Goal: Information Seeking & Learning: Learn about a topic

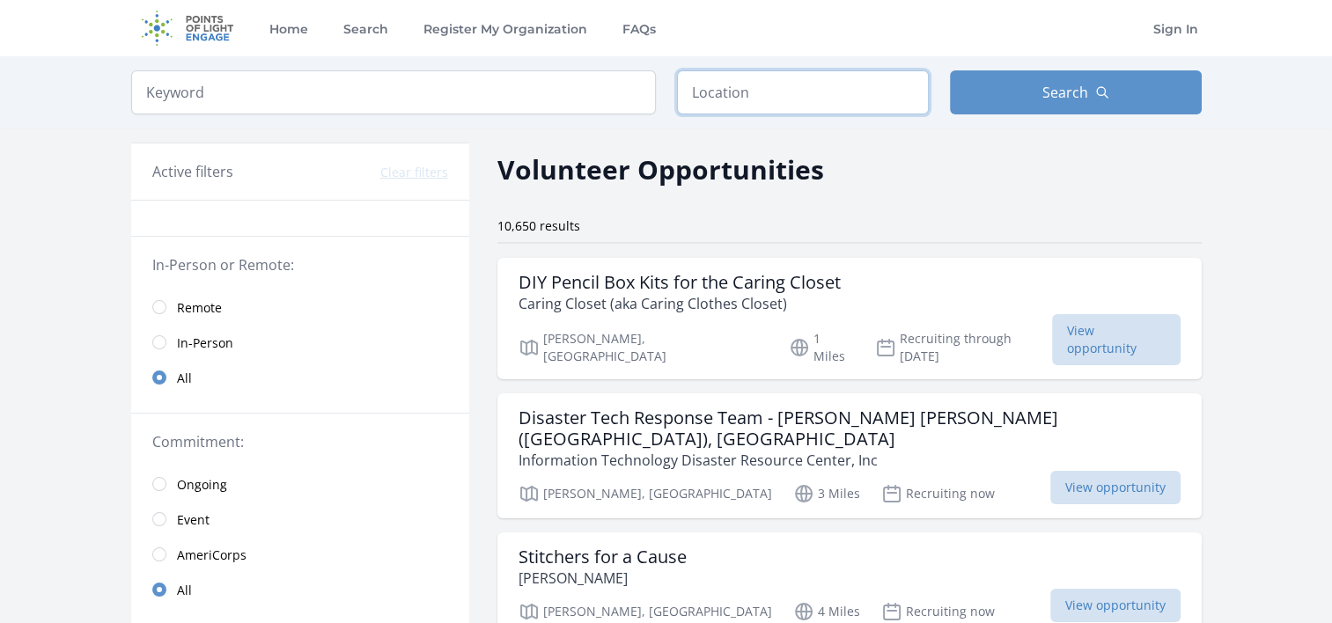
click at [756, 93] on input "text" at bounding box center [803, 92] width 252 height 44
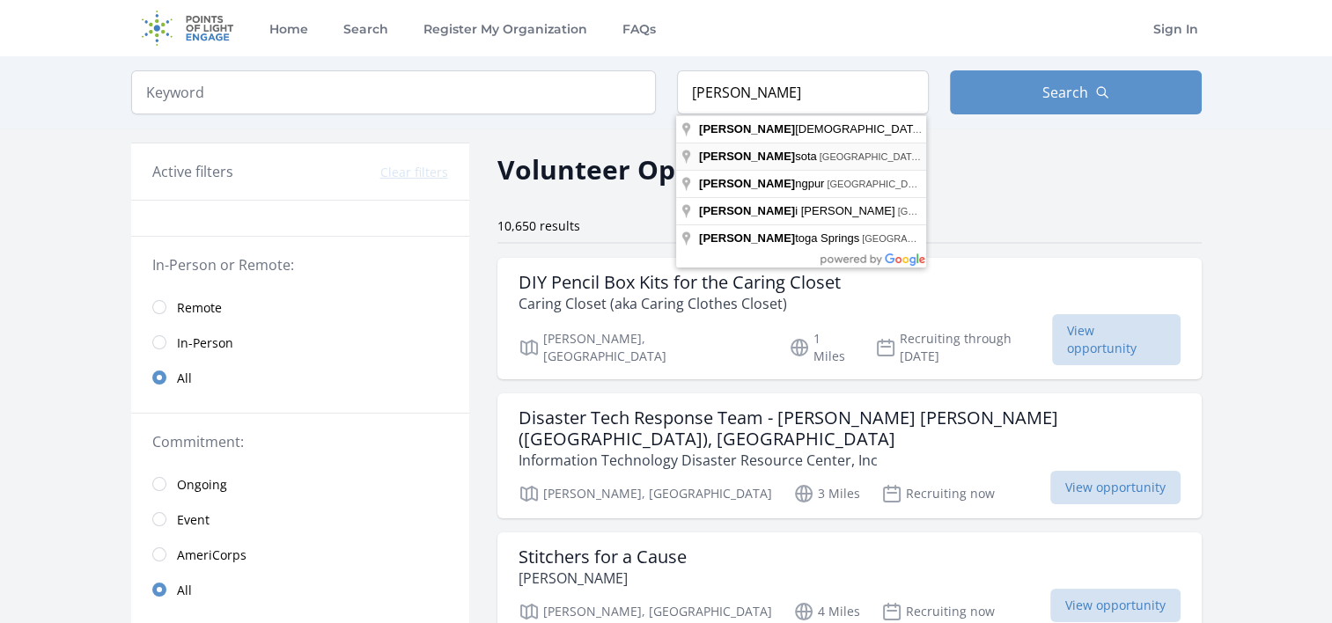
type input "[GEOGRAPHIC_DATA], [GEOGRAPHIC_DATA], [GEOGRAPHIC_DATA]"
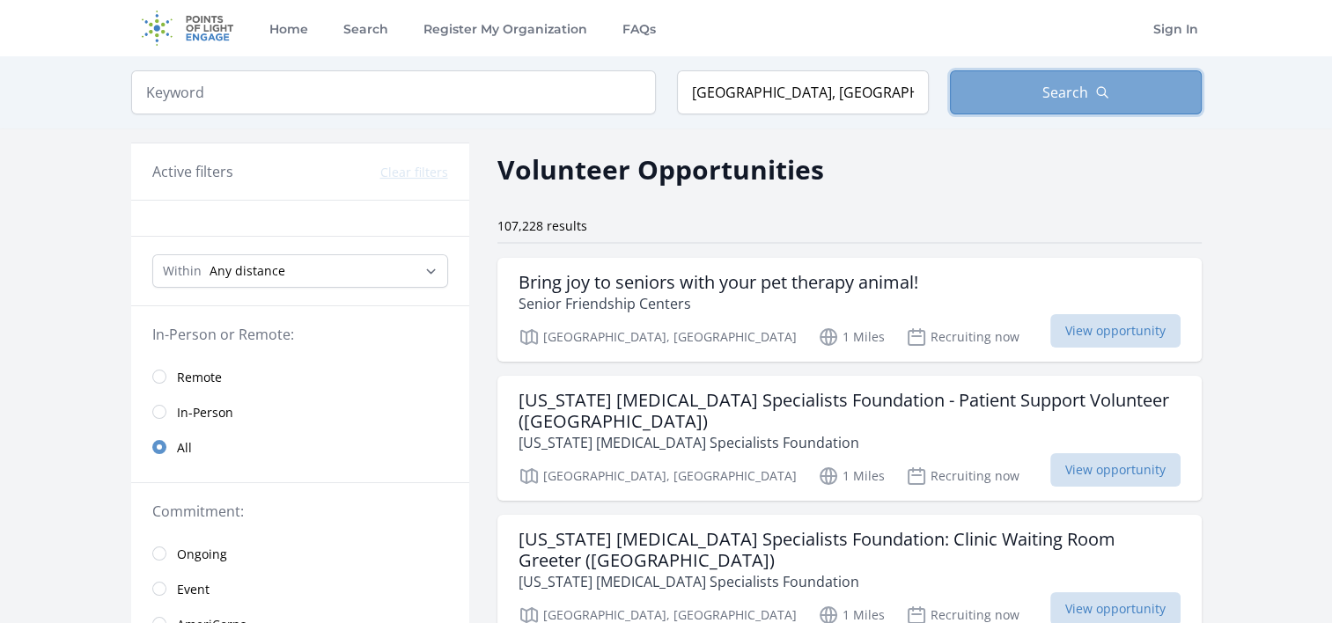
click at [1068, 91] on span "Search" at bounding box center [1066, 92] width 46 height 21
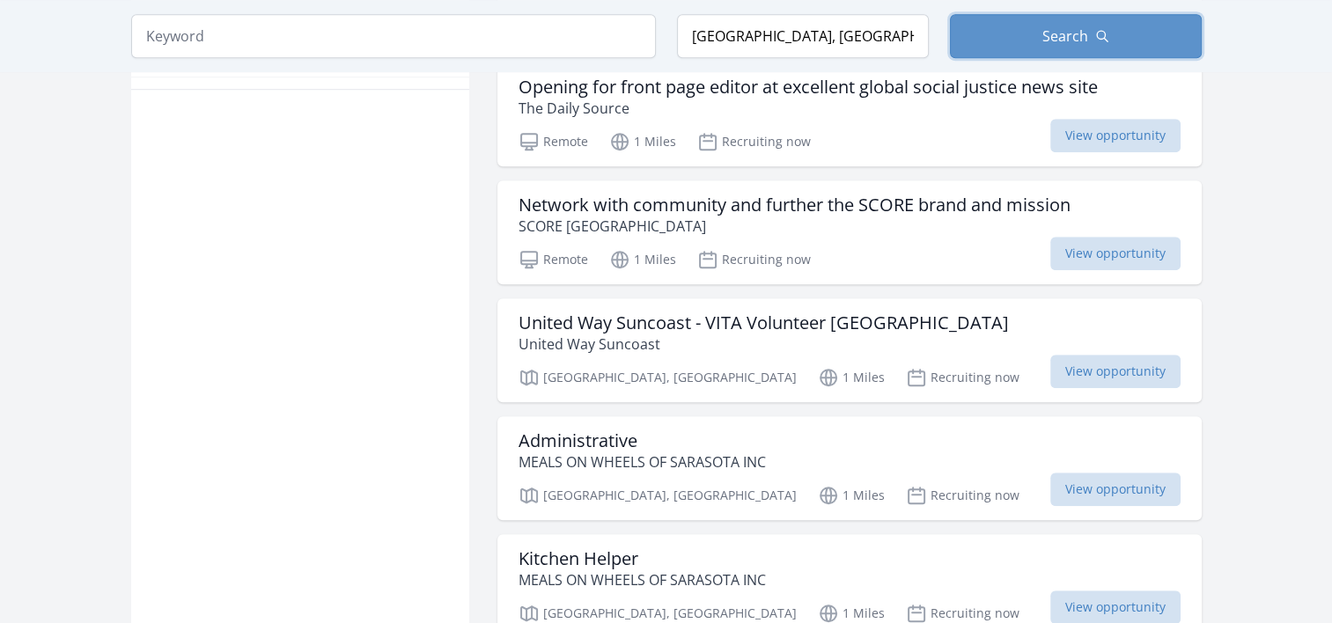
scroll to position [1233, 0]
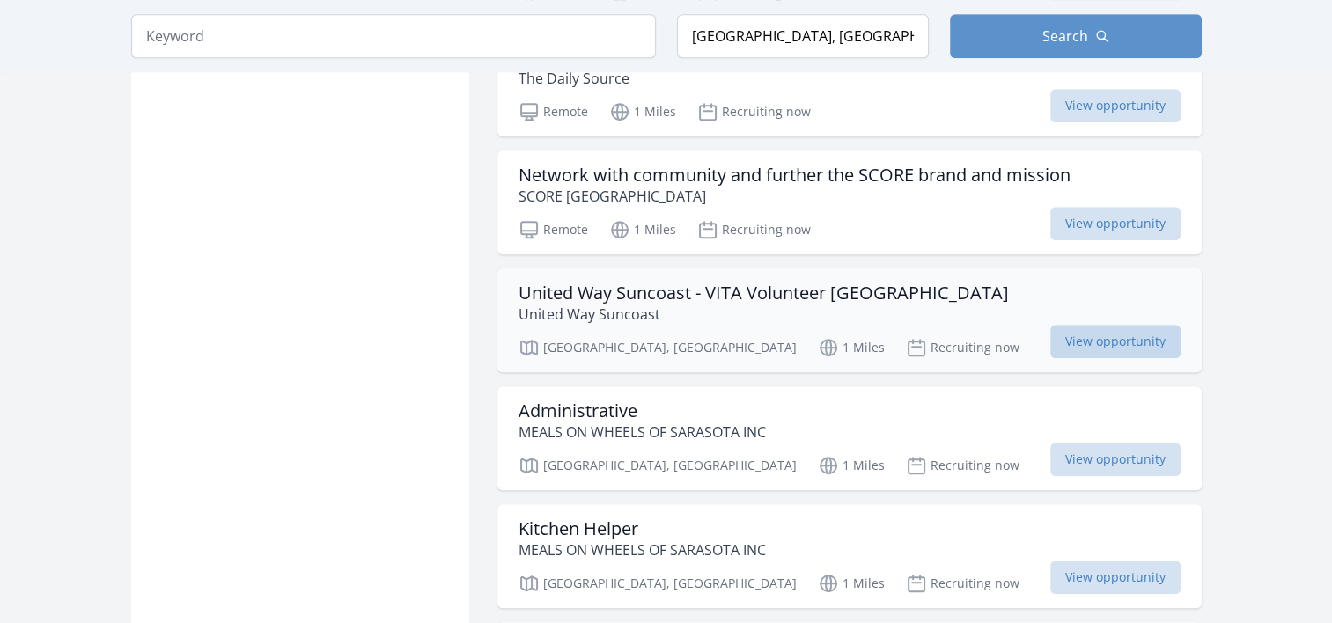
click at [1094, 328] on span "View opportunity" at bounding box center [1116, 341] width 130 height 33
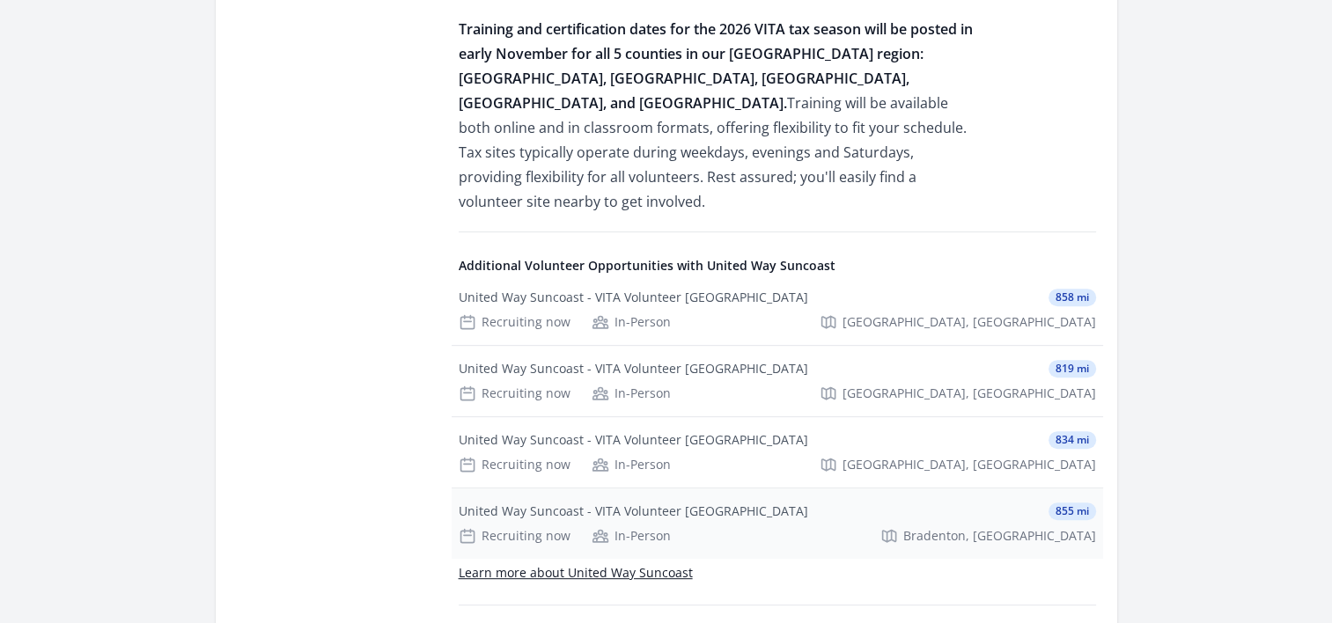
scroll to position [881, 0]
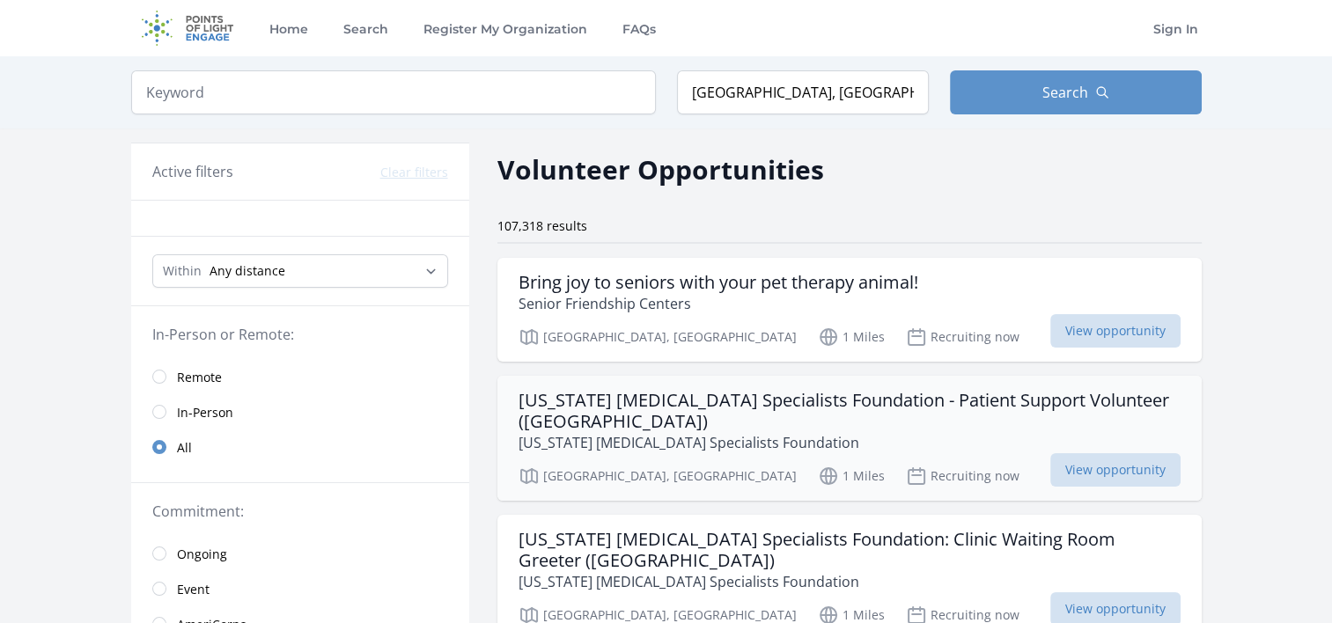
scroll to position [176, 0]
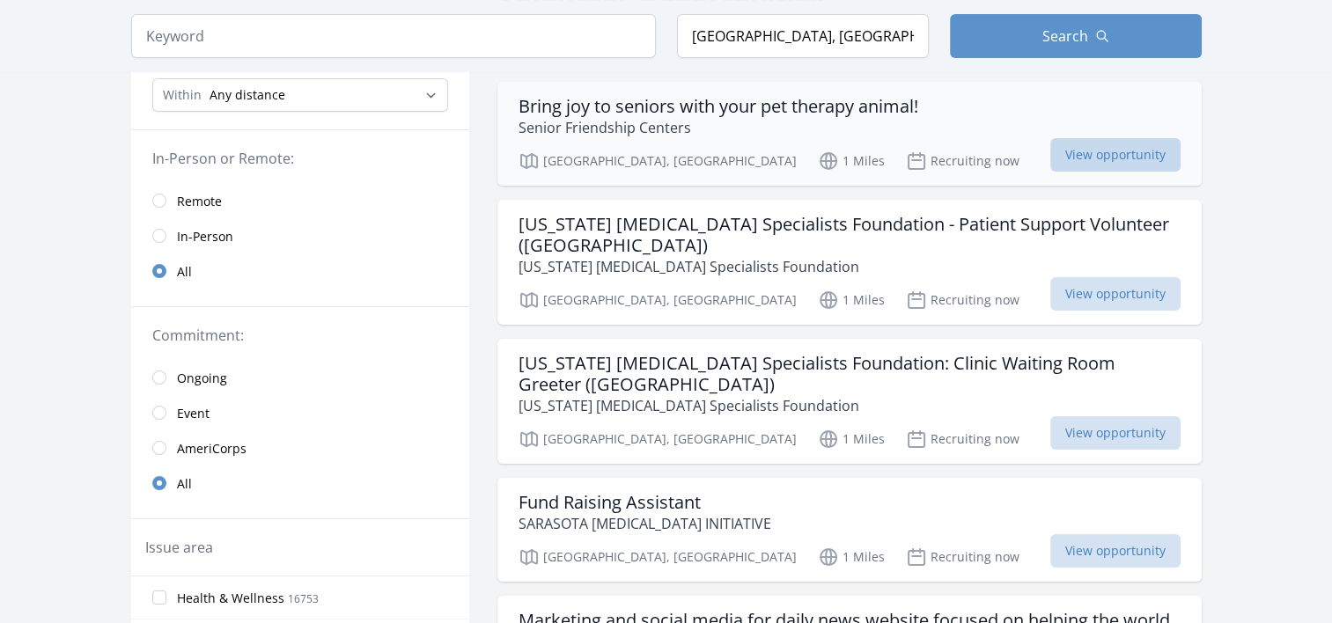
click at [1097, 151] on span "View opportunity" at bounding box center [1116, 154] width 130 height 33
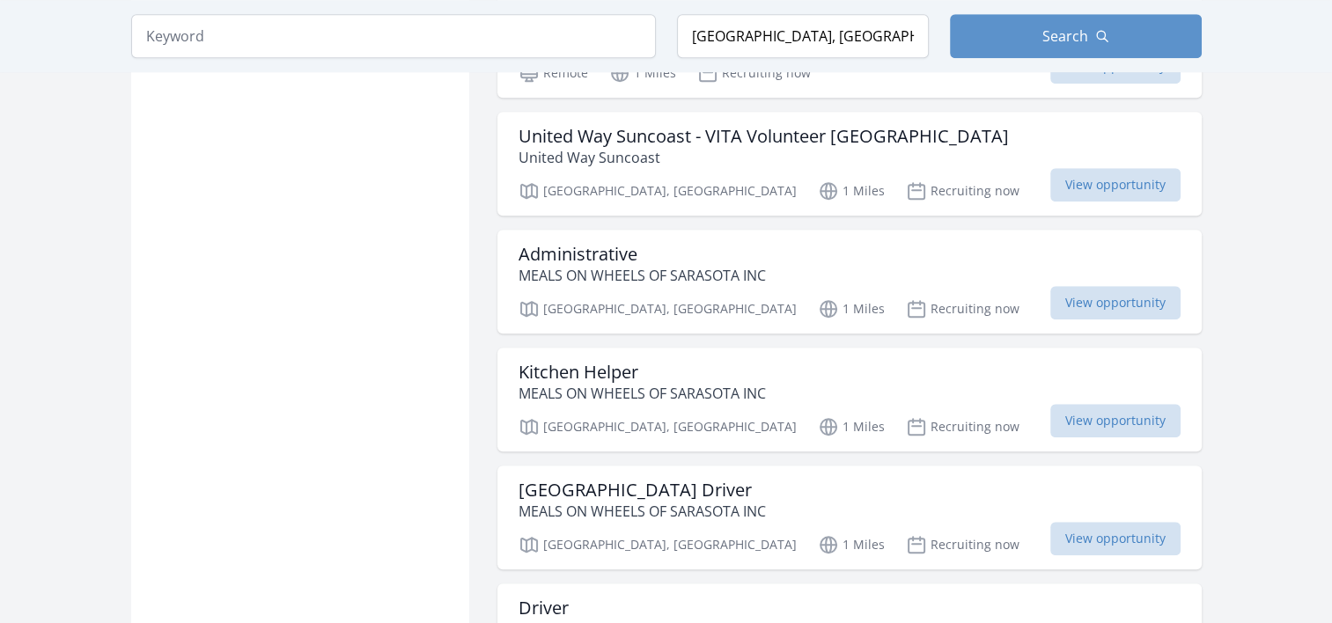
scroll to position [1409, 0]
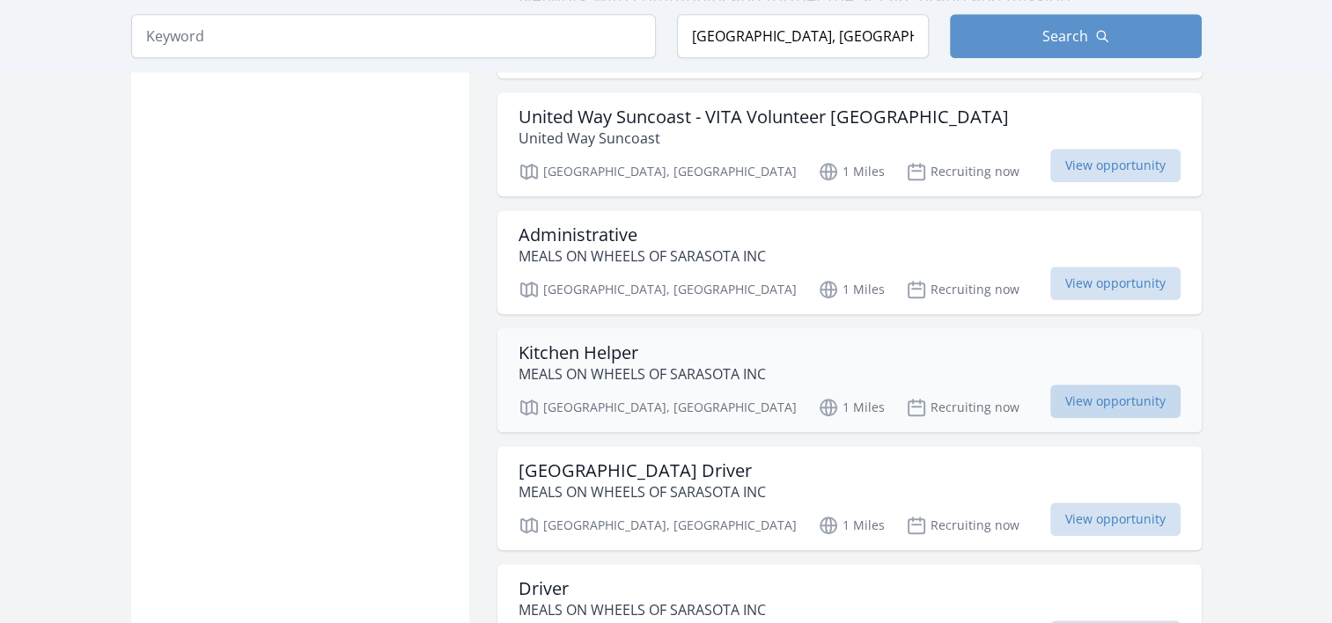
click at [1126, 399] on span "View opportunity" at bounding box center [1116, 401] width 130 height 33
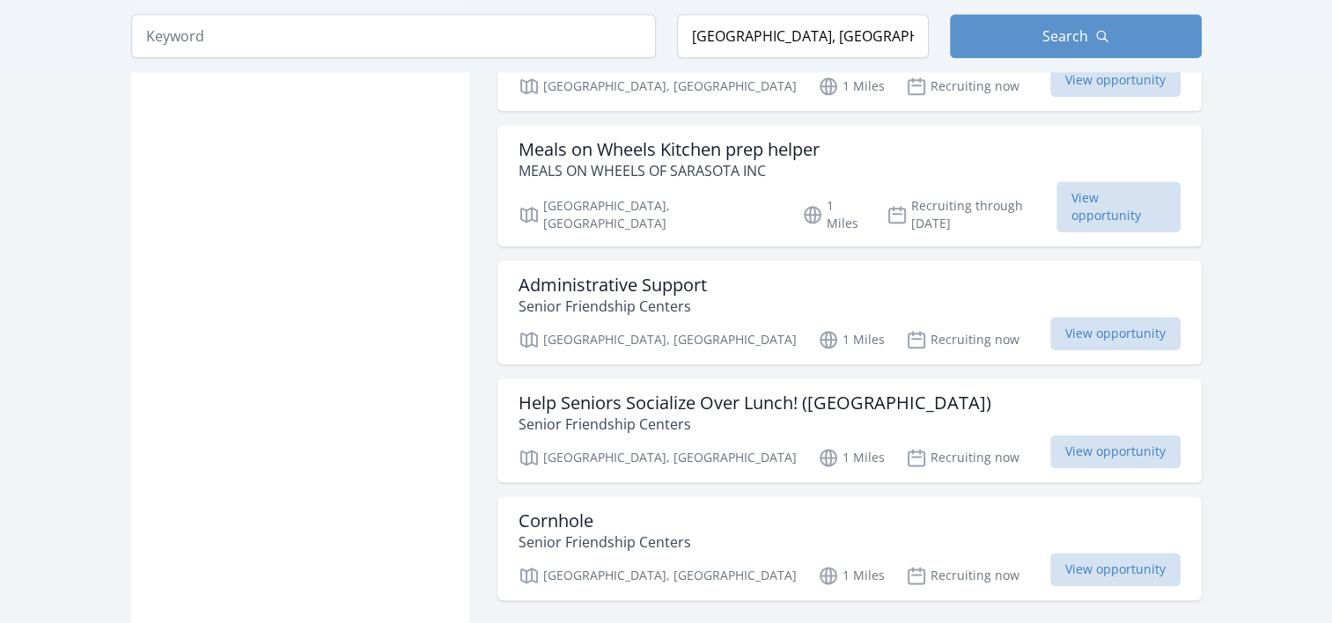
scroll to position [2113, 0]
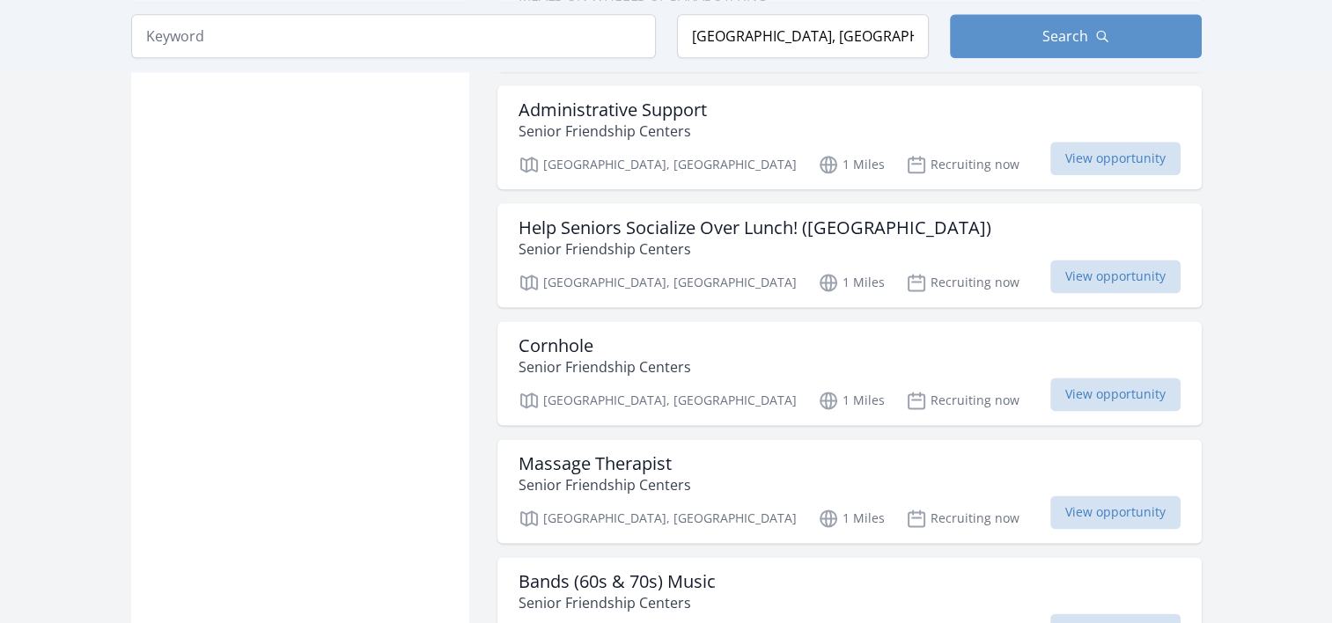
scroll to position [2290, 0]
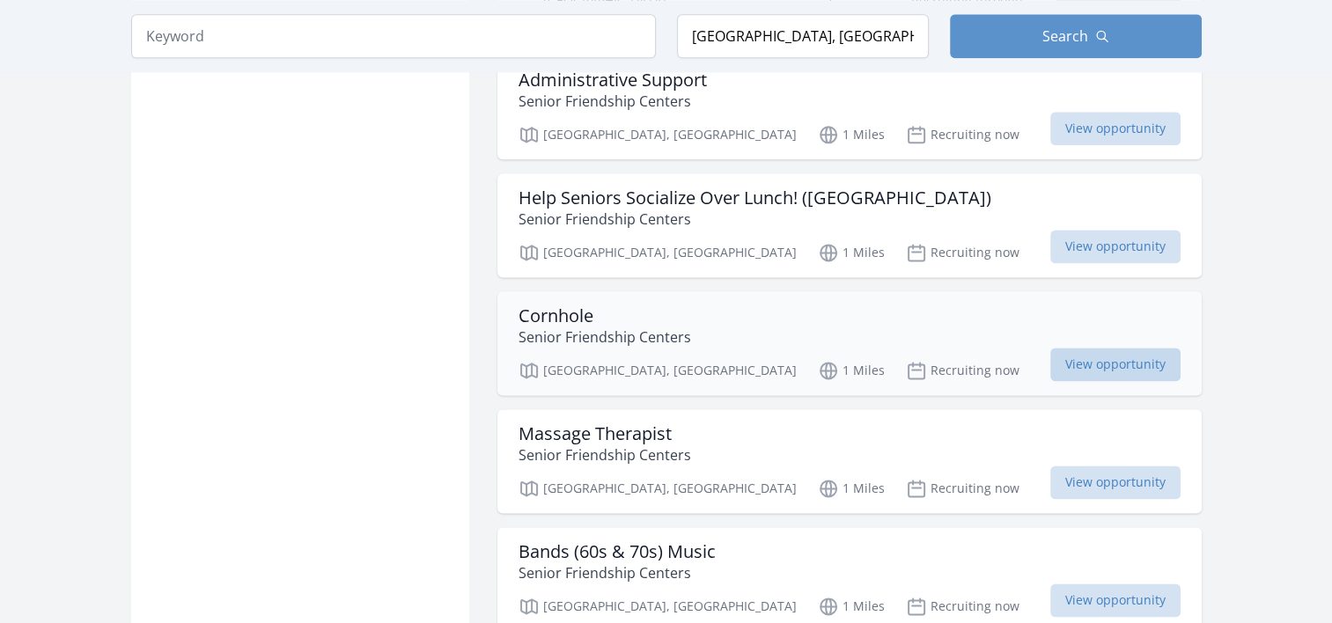
click at [1102, 348] on span "View opportunity" at bounding box center [1116, 364] width 130 height 33
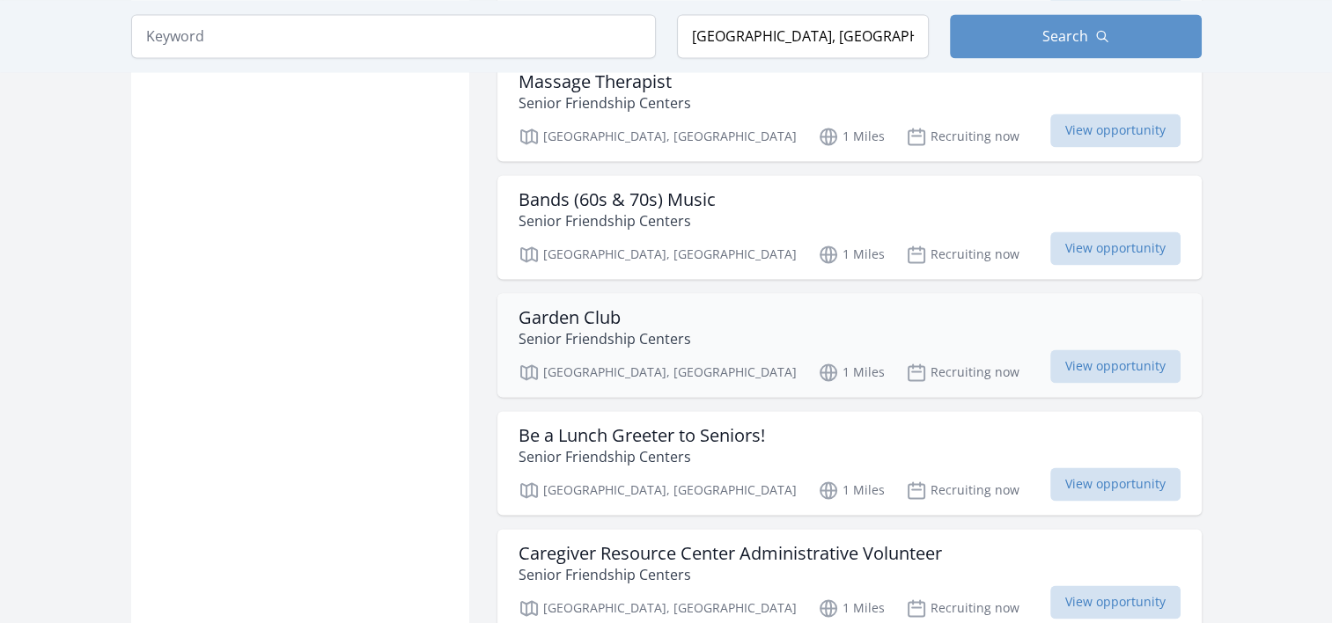
scroll to position [2818, 0]
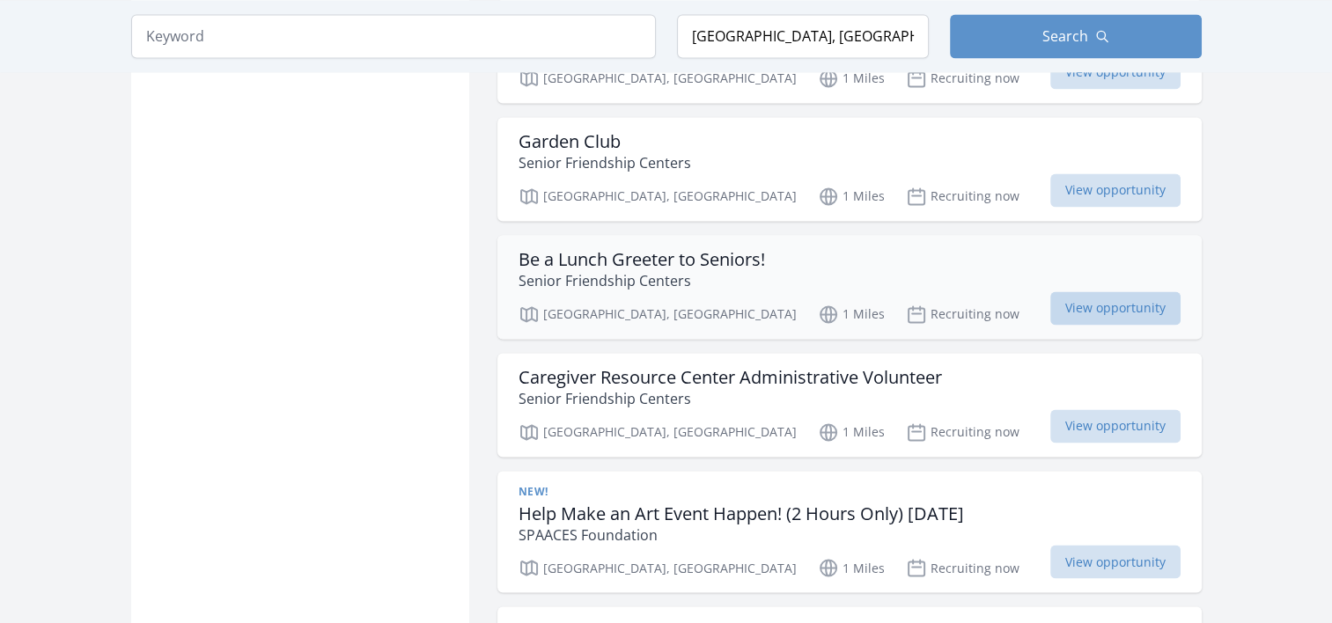
click at [1093, 291] on span "View opportunity" at bounding box center [1116, 307] width 130 height 33
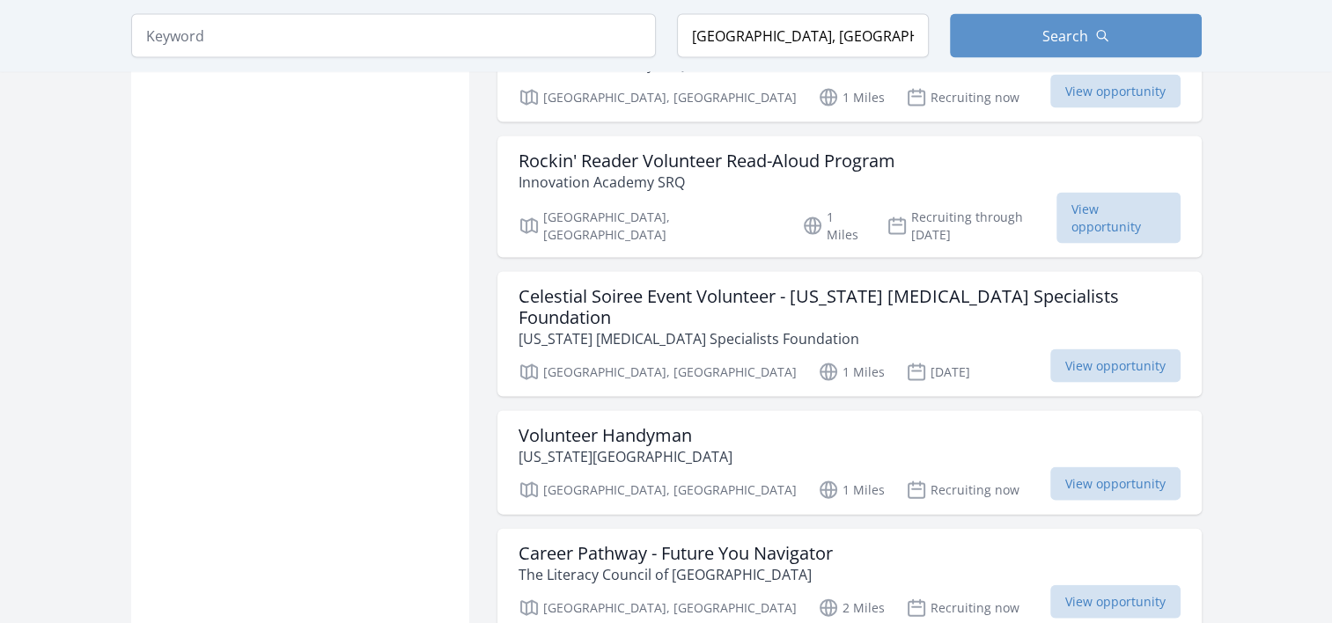
scroll to position [3699, 0]
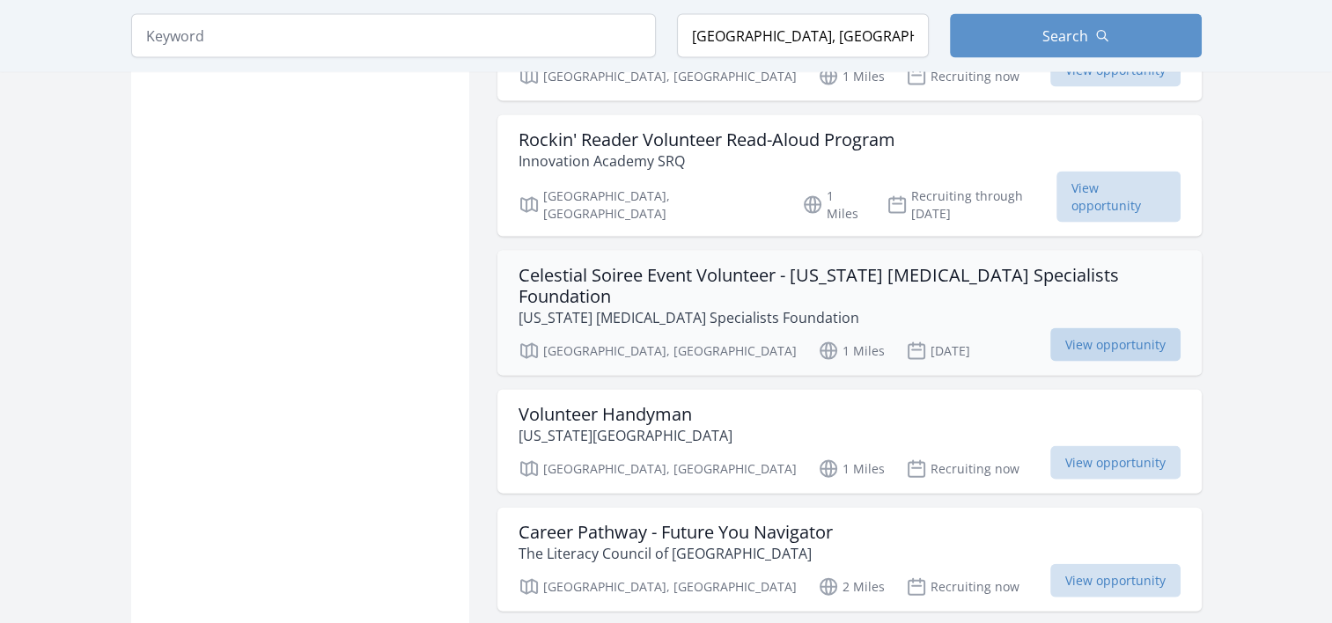
click at [1104, 328] on span "View opportunity" at bounding box center [1116, 344] width 130 height 33
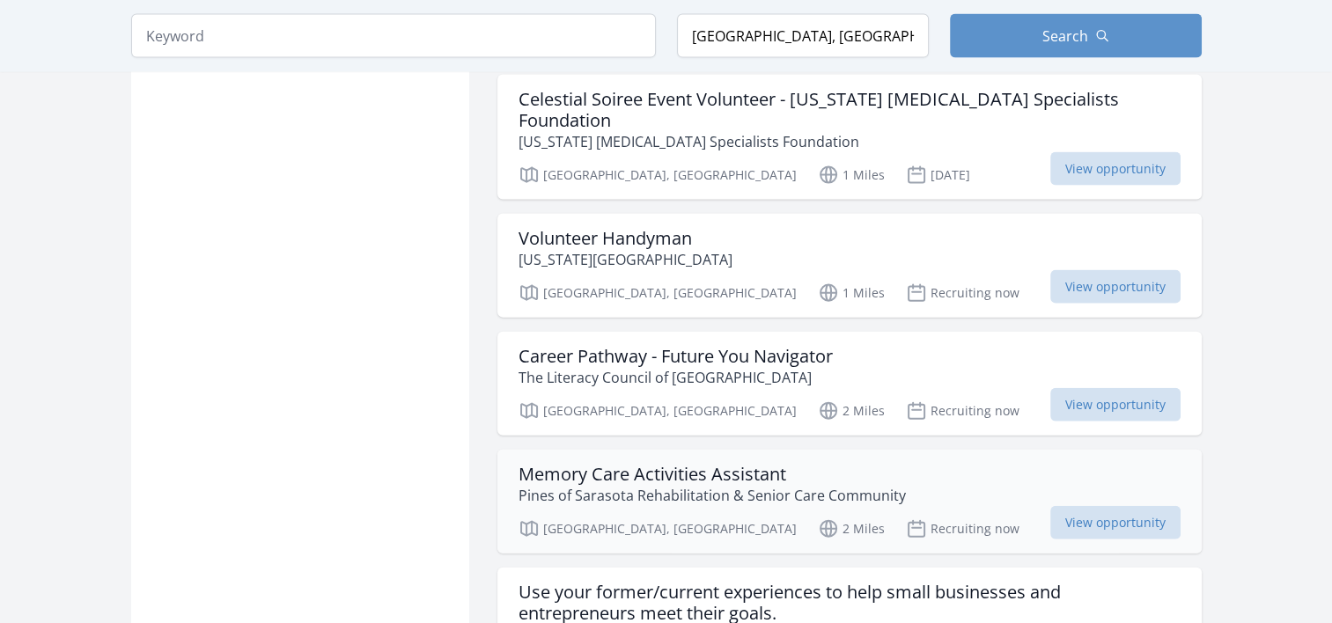
scroll to position [4051, 0]
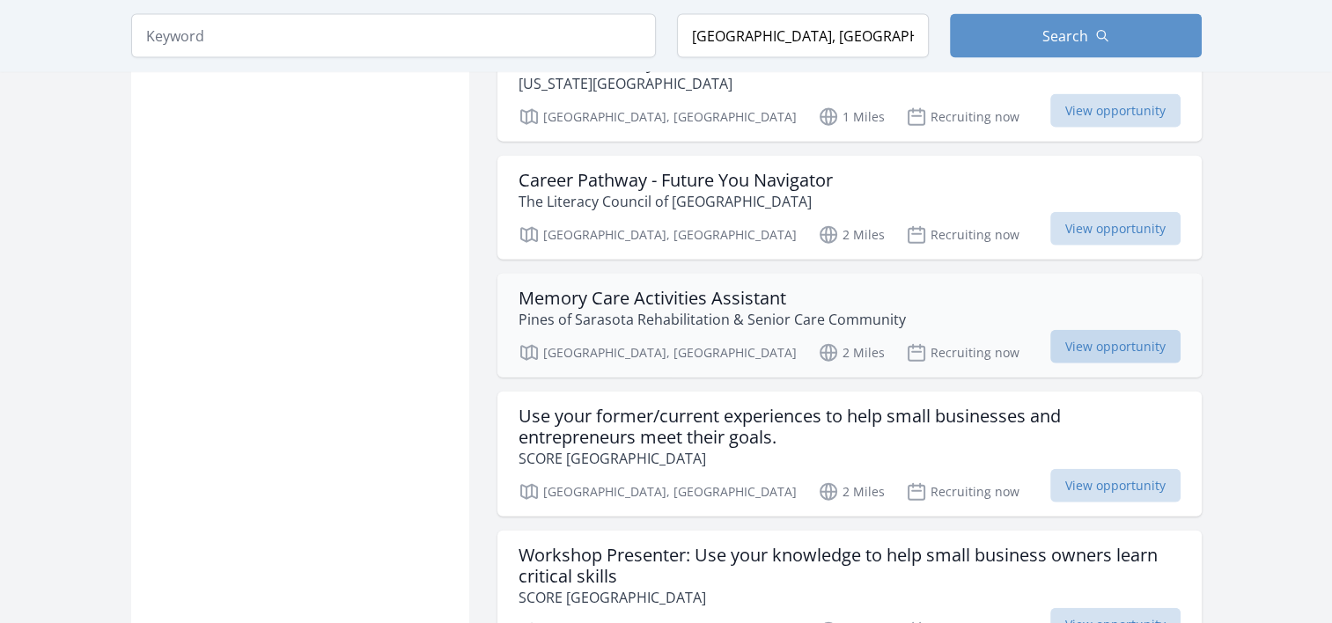
click at [1111, 330] on span "View opportunity" at bounding box center [1116, 346] width 130 height 33
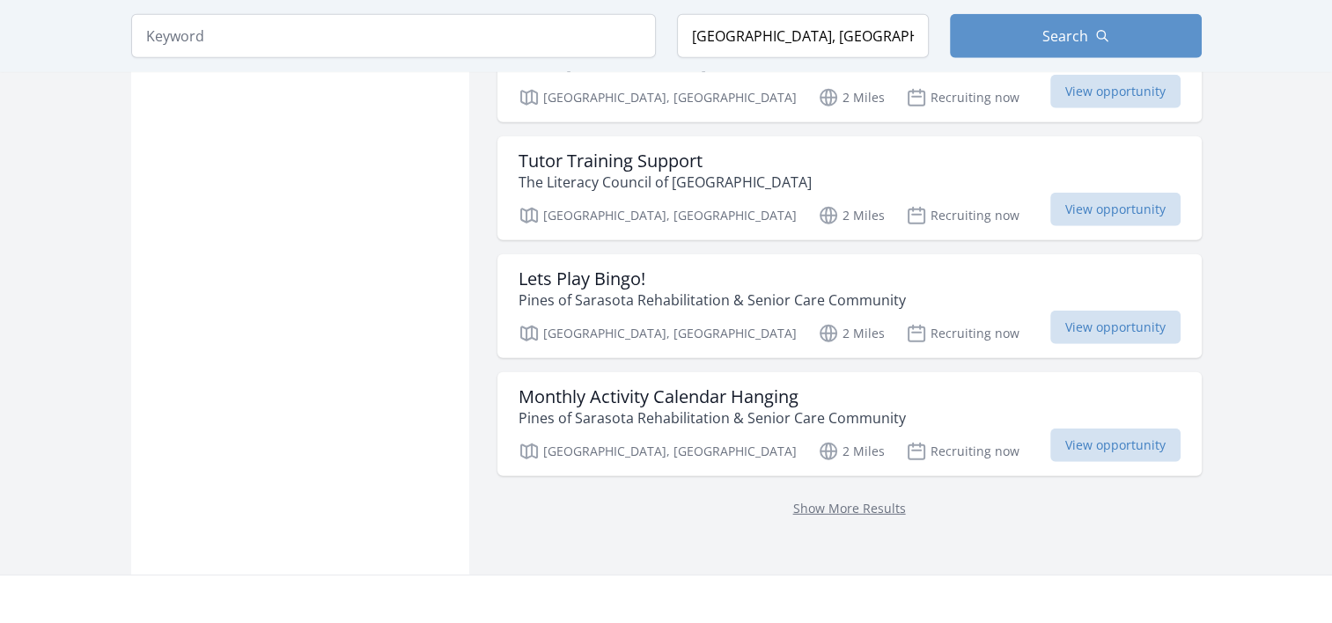
scroll to position [4755, 0]
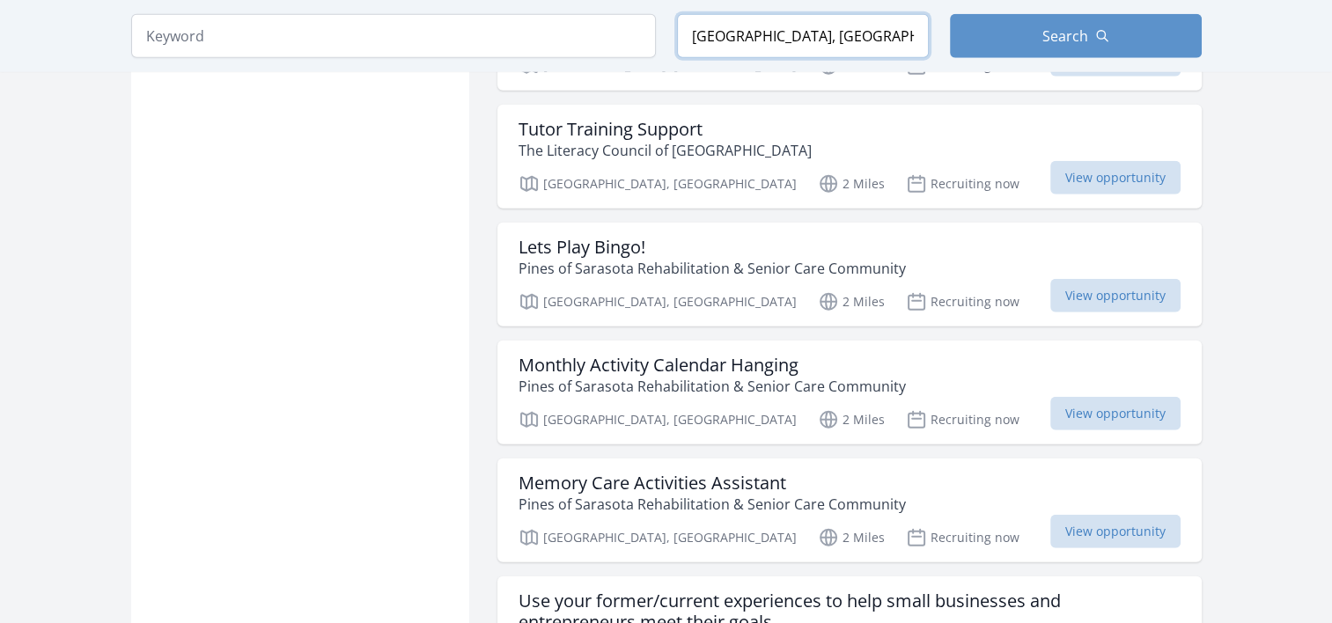
drag, startPoint x: 821, startPoint y: 33, endPoint x: 231, endPoint y: -43, distance: 595.0
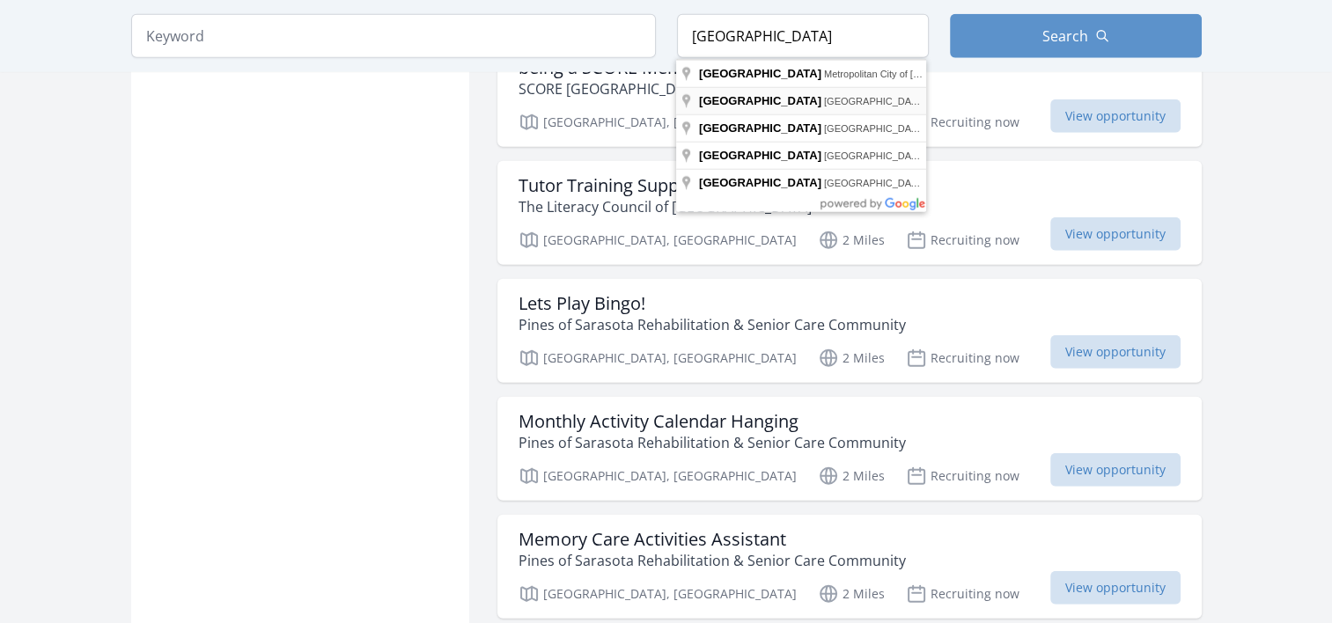
type input "Venice, FL, USA"
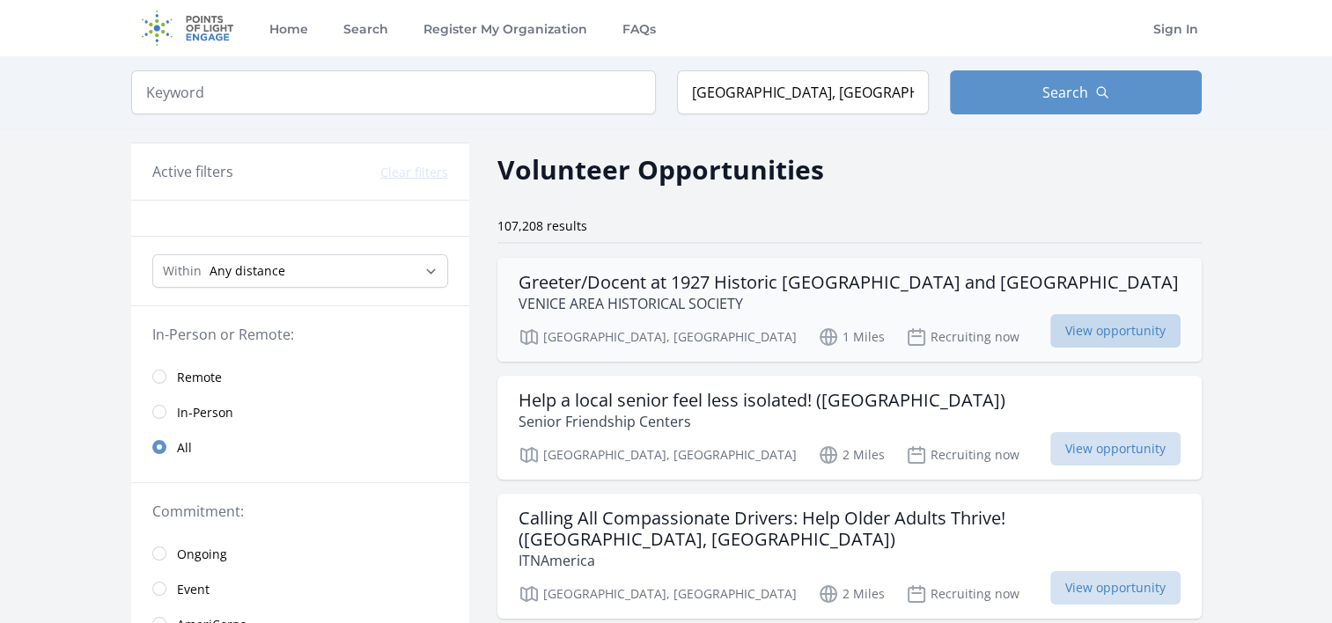
click at [1134, 348] on span "View opportunity" at bounding box center [1116, 330] width 130 height 33
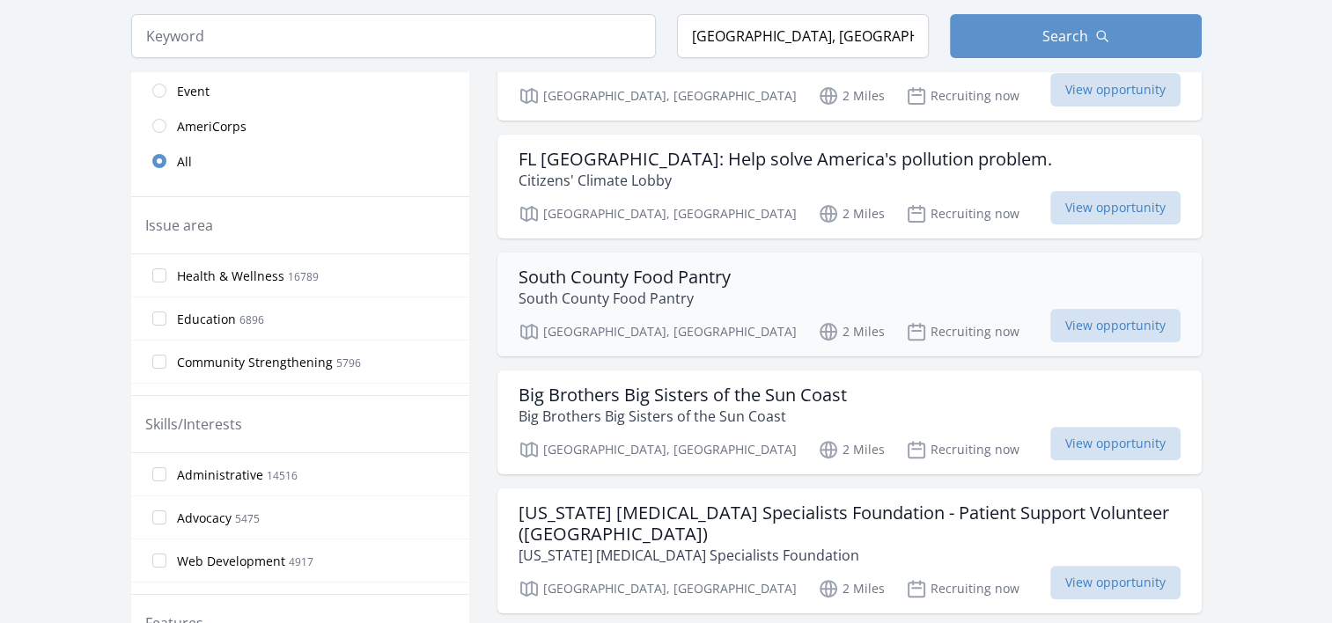
scroll to position [528, 0]
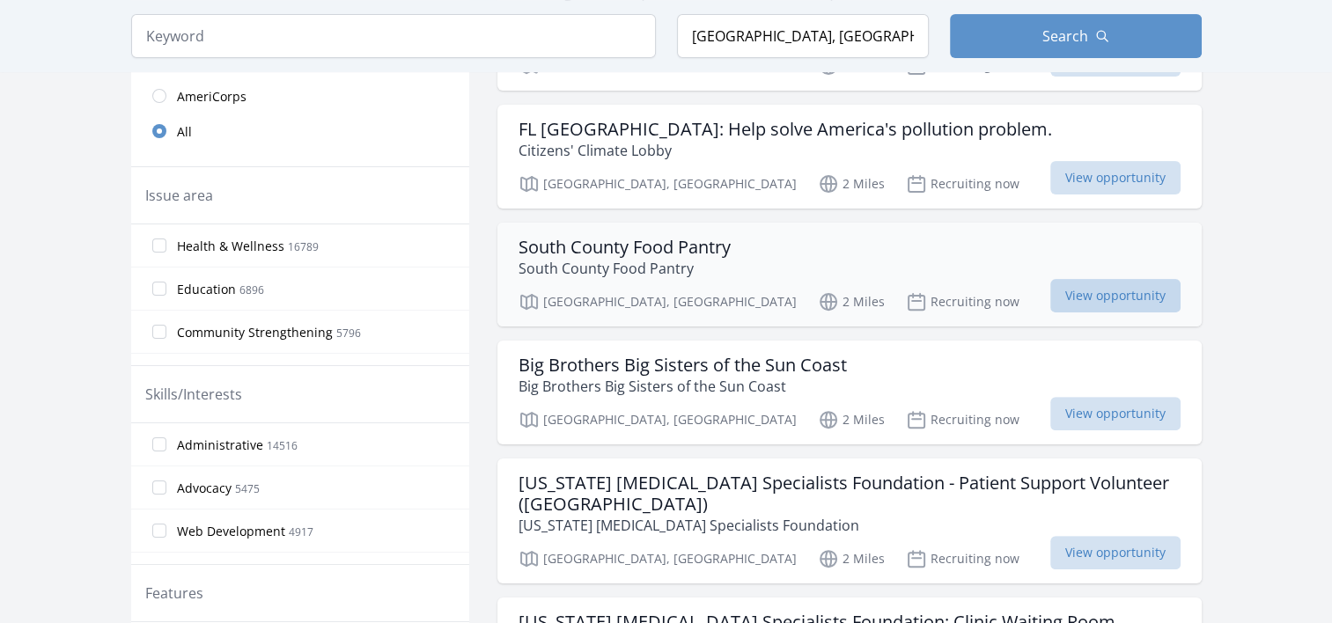
click at [1088, 292] on span "View opportunity" at bounding box center [1116, 295] width 130 height 33
click at [1095, 405] on span "View opportunity" at bounding box center [1116, 413] width 130 height 33
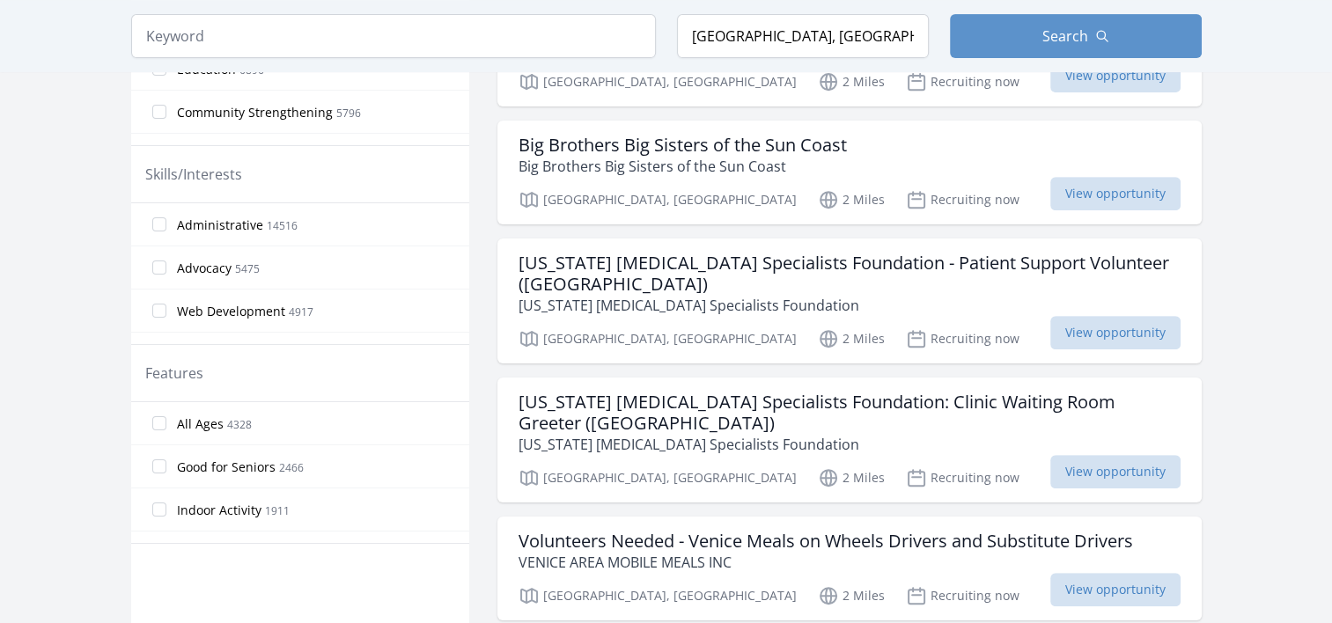
scroll to position [704, 0]
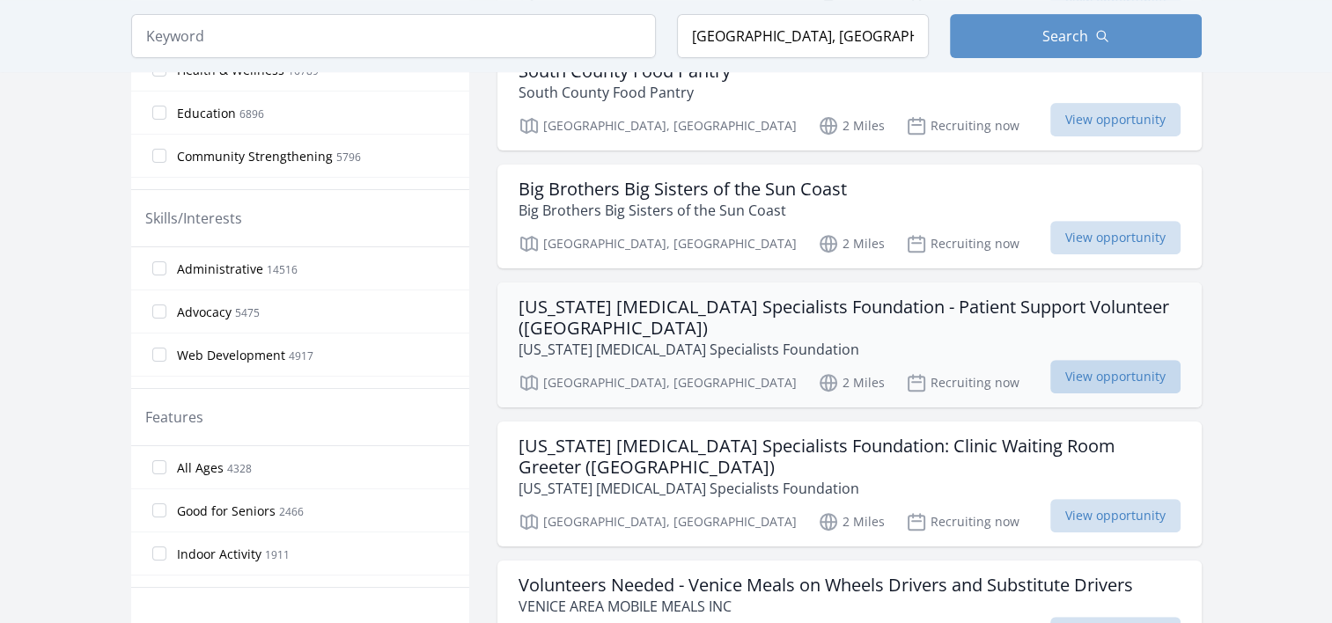
click at [1095, 360] on span "View opportunity" at bounding box center [1116, 376] width 130 height 33
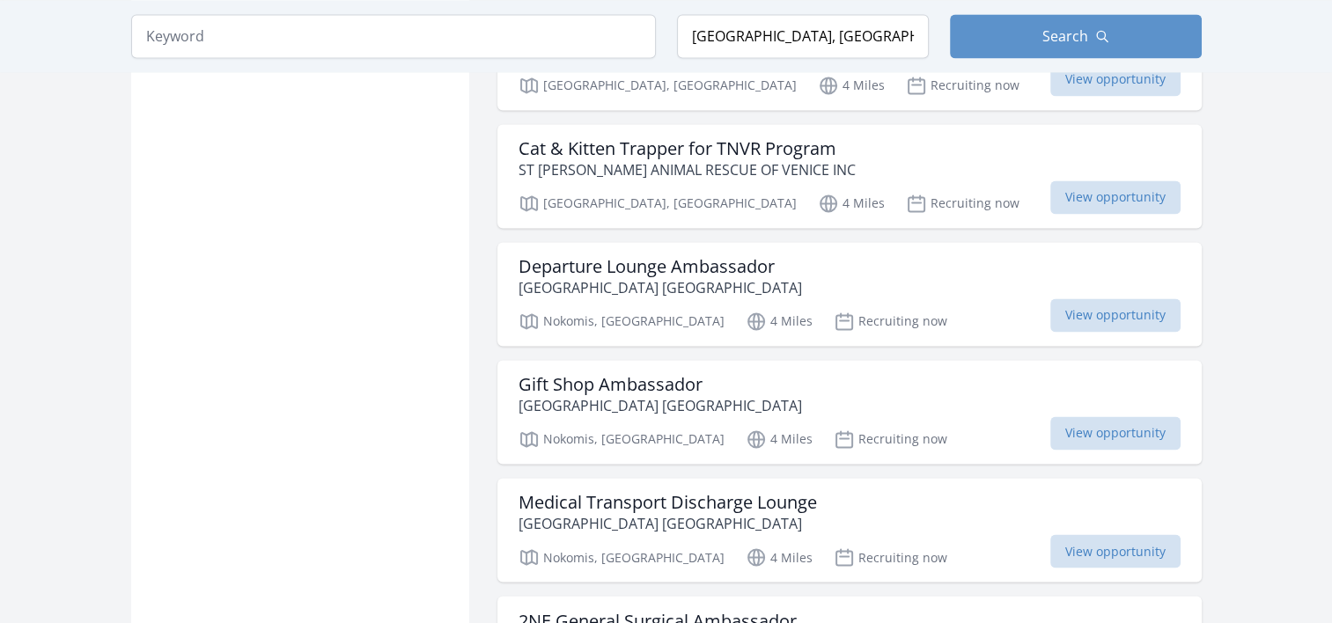
scroll to position [2818, 0]
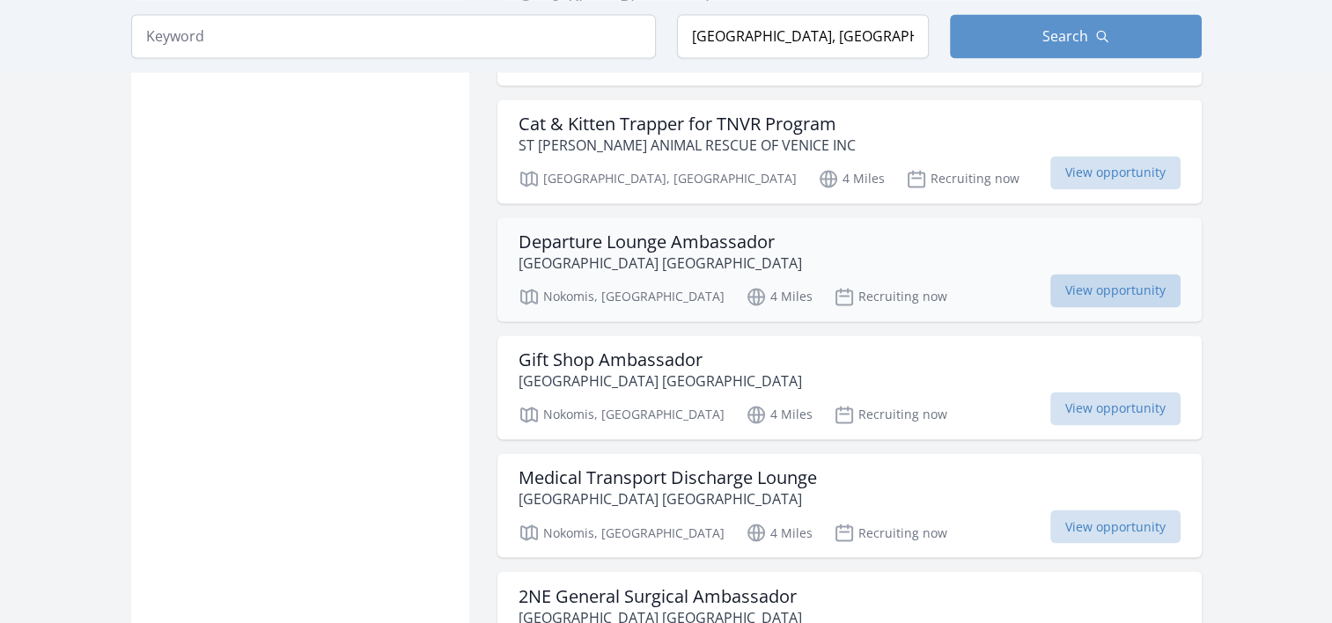
click at [1083, 274] on span "View opportunity" at bounding box center [1116, 290] width 130 height 33
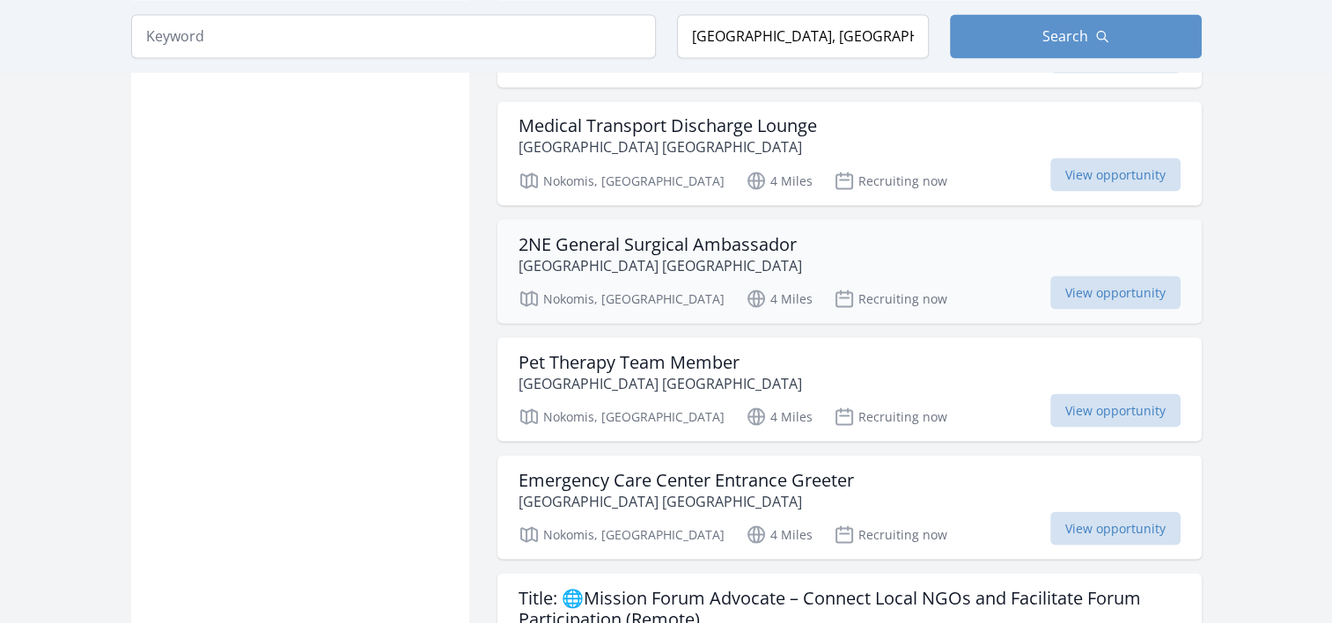
scroll to position [3346, 0]
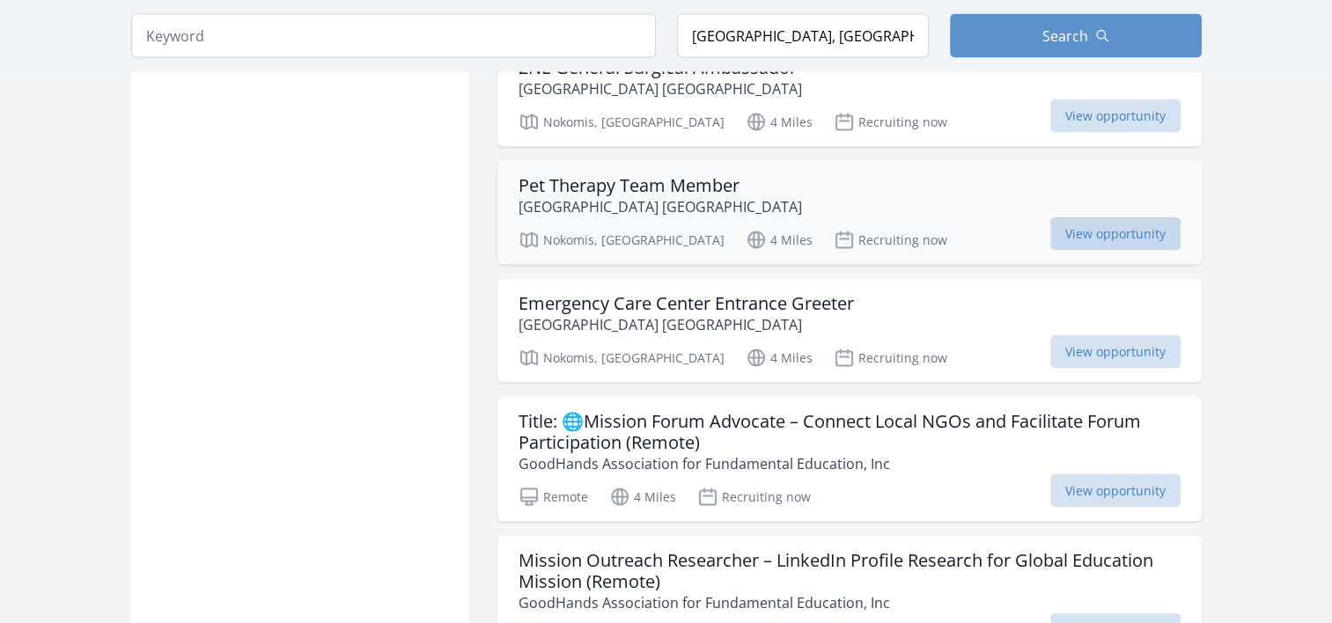
click at [1101, 218] on span "View opportunity" at bounding box center [1116, 234] width 130 height 33
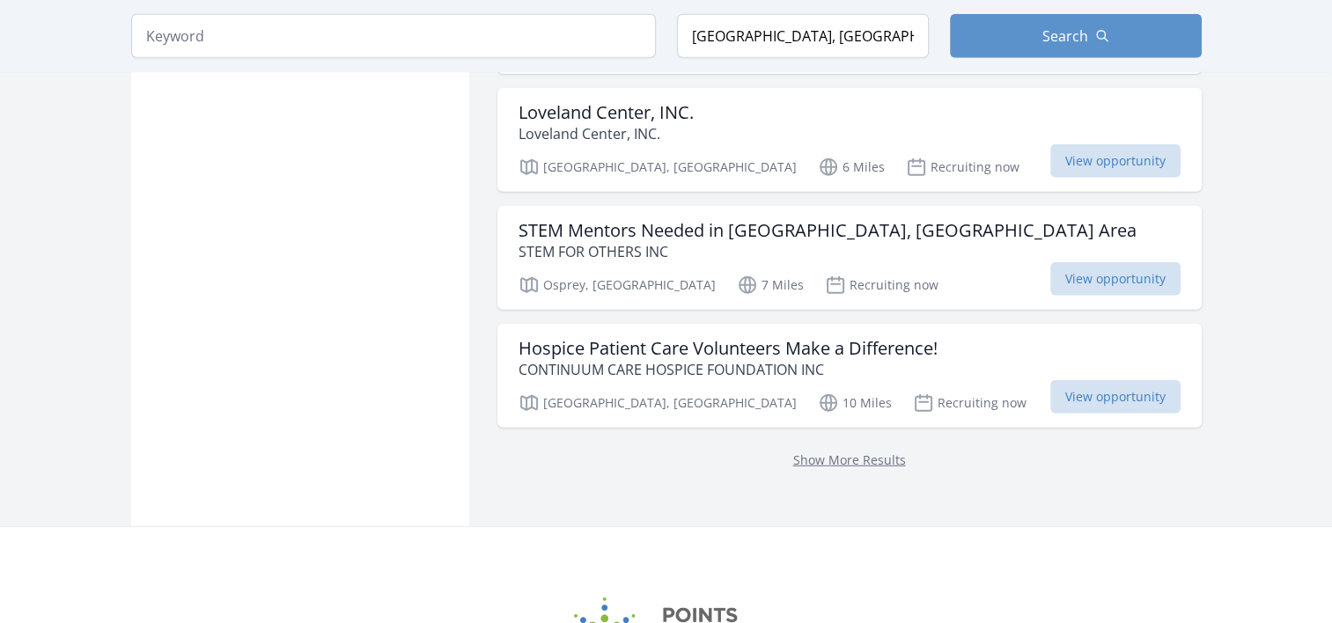
scroll to position [4755, 0]
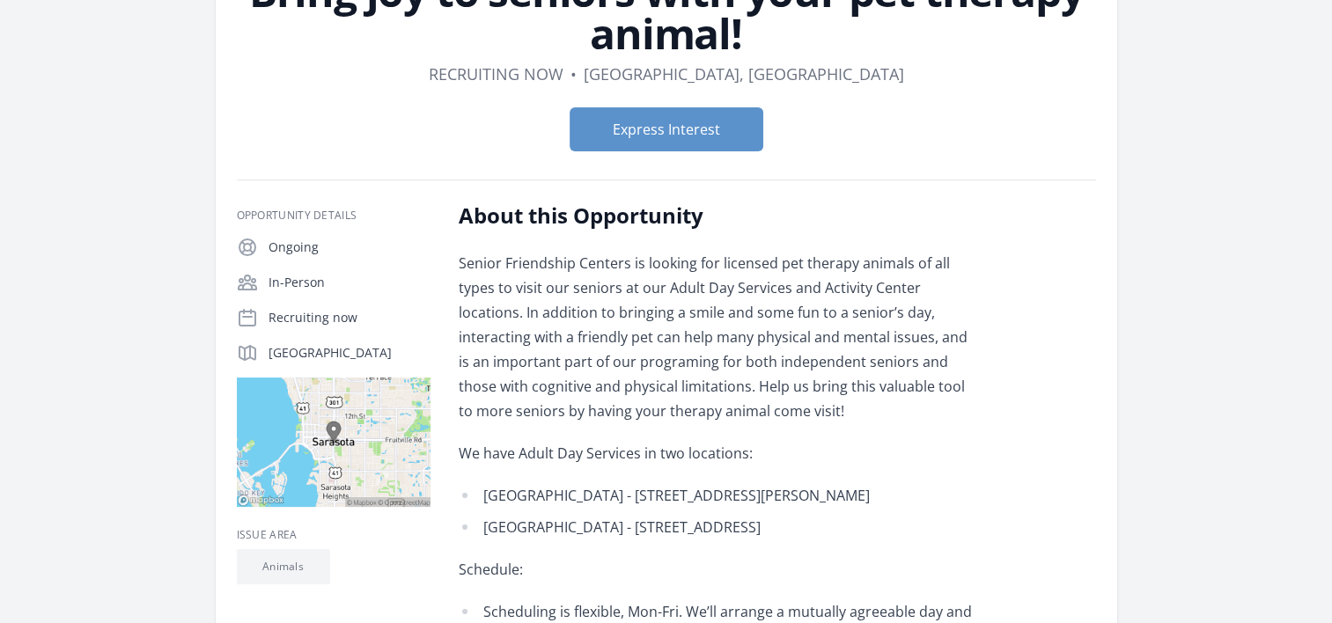
scroll to position [176, 0]
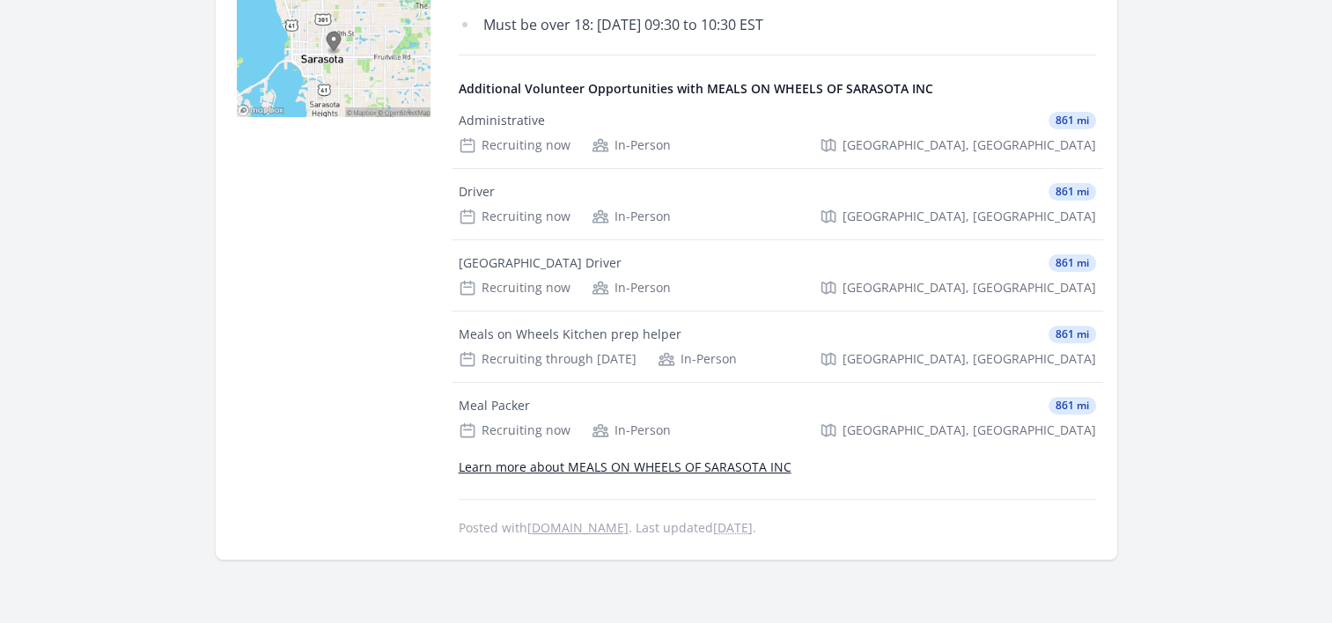
scroll to position [528, 0]
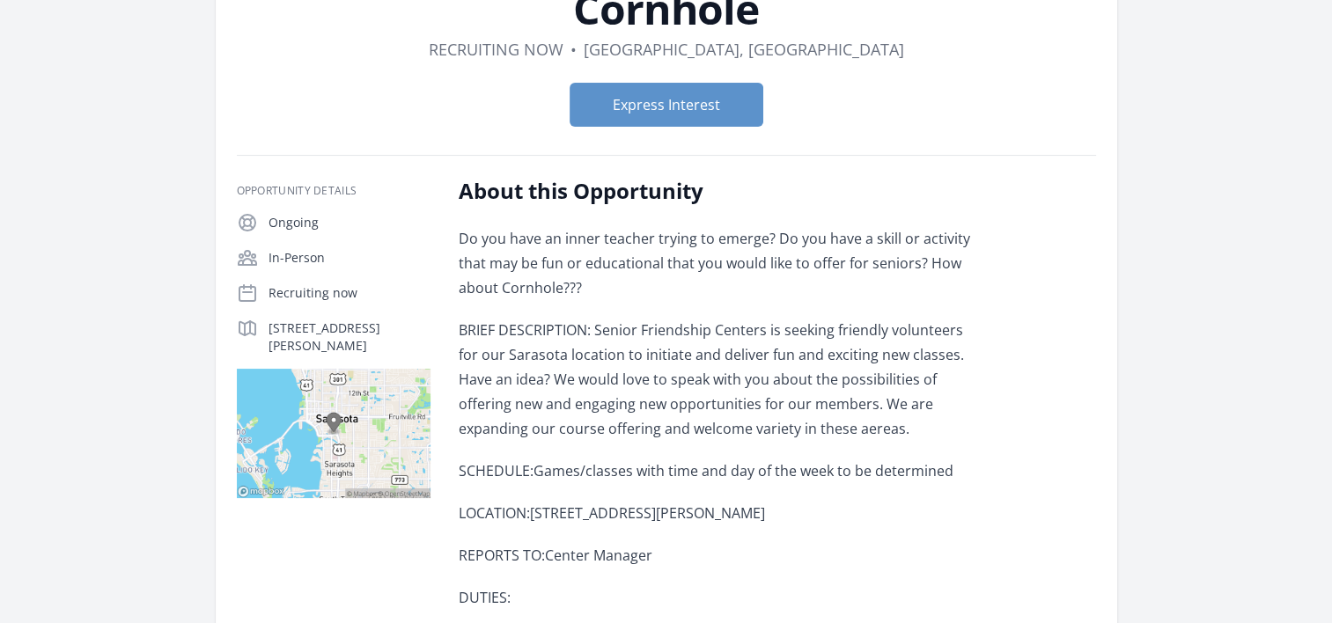
scroll to position [176, 0]
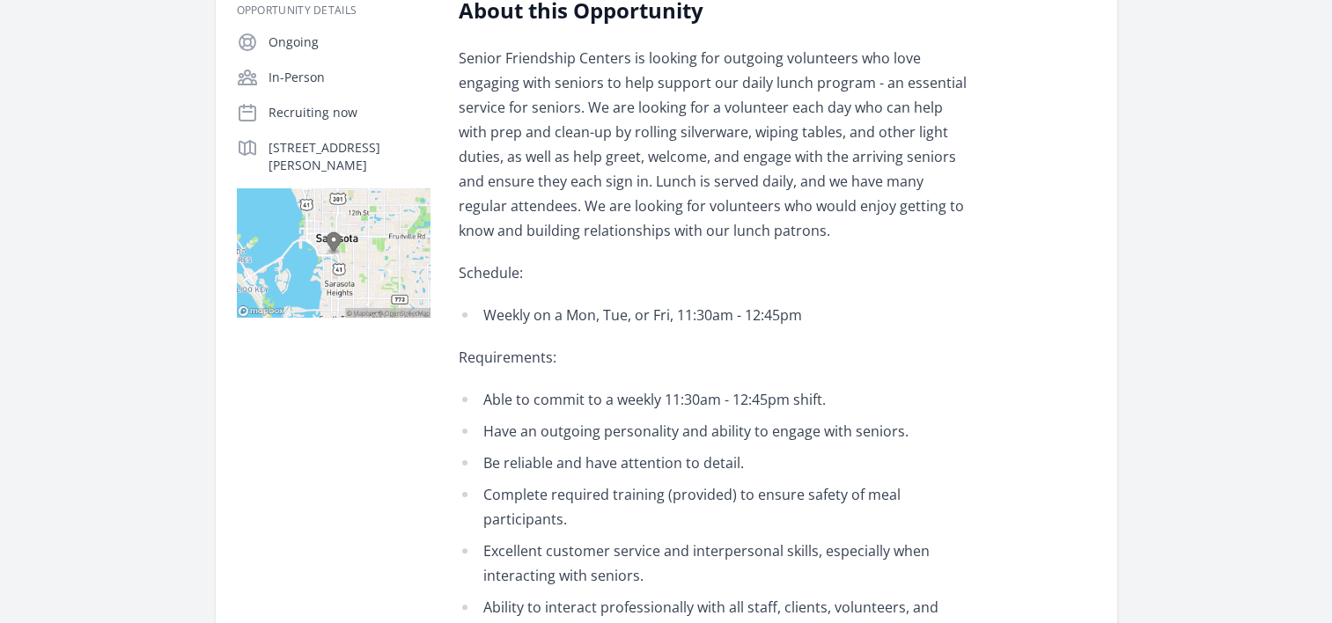
scroll to position [528, 0]
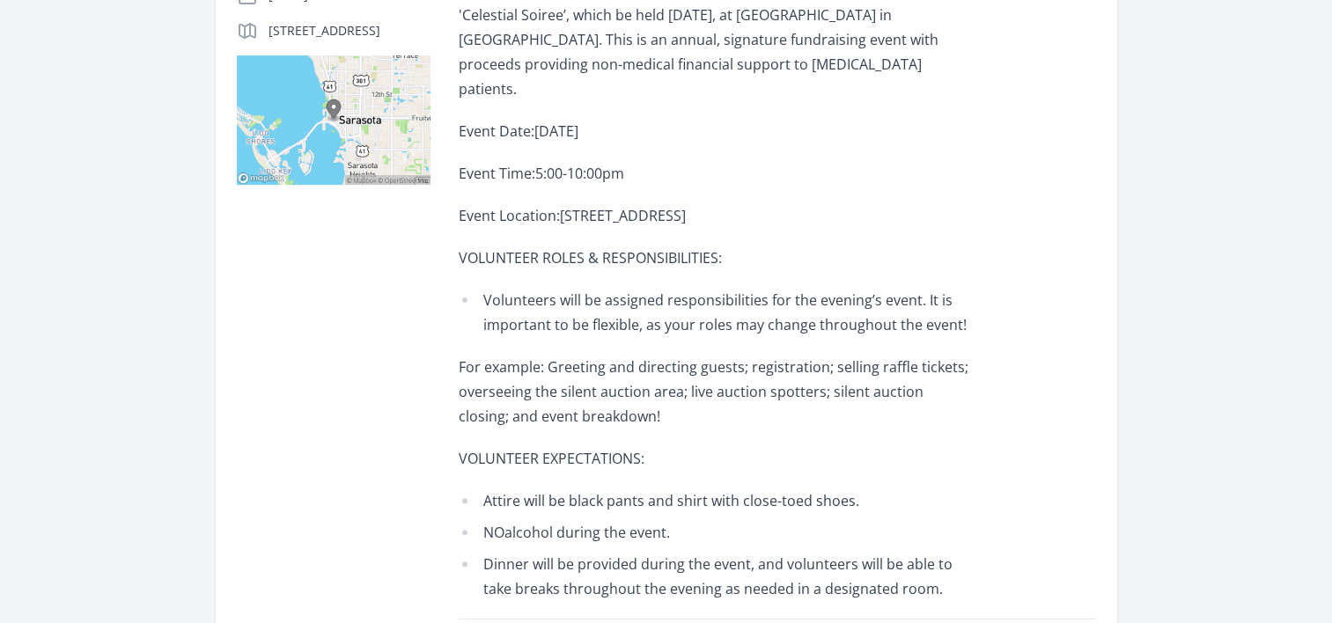
scroll to position [704, 0]
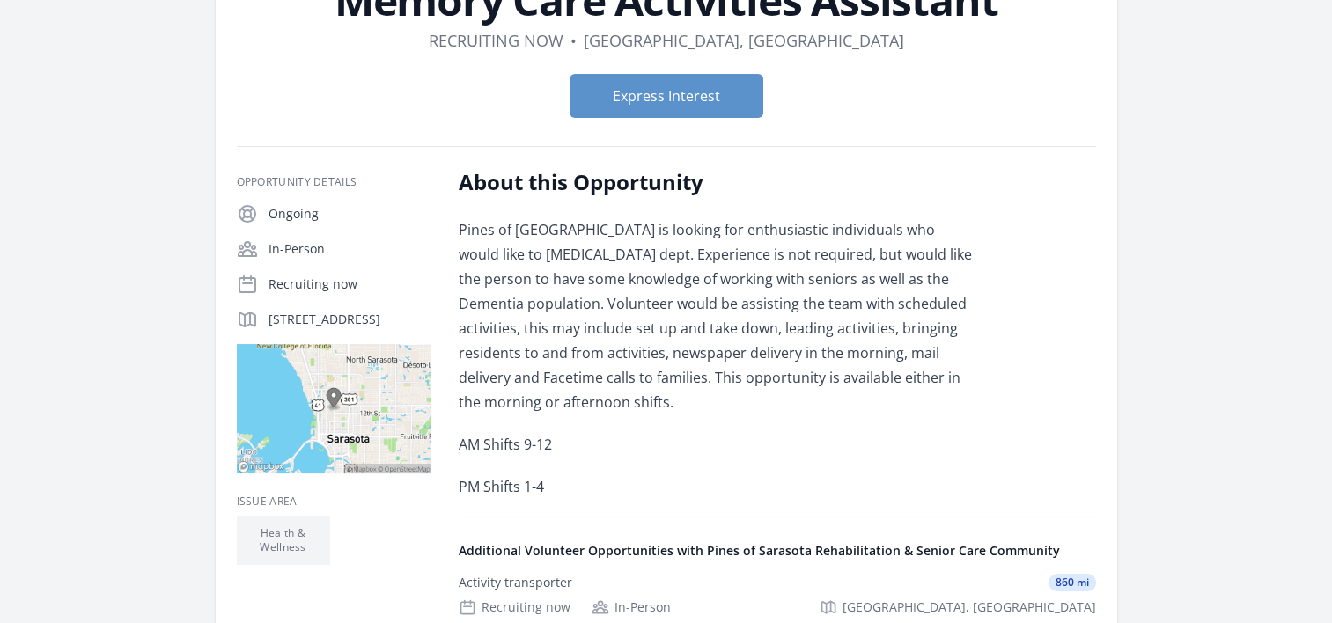
scroll to position [176, 0]
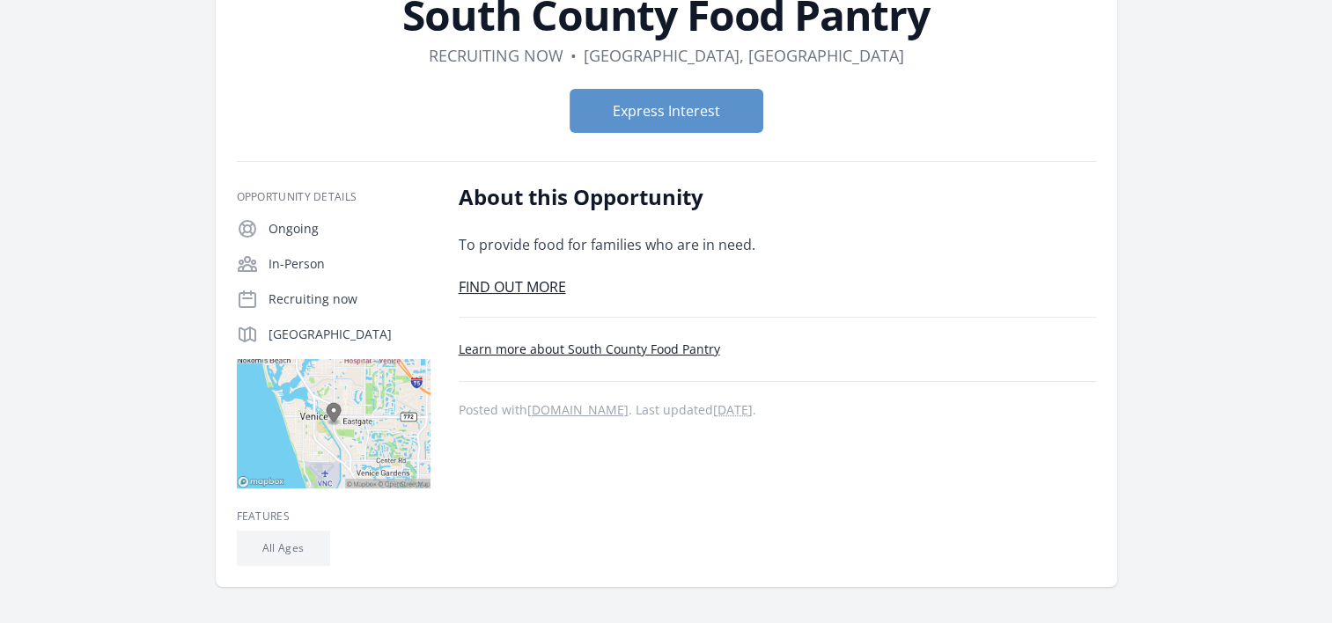
scroll to position [352, 0]
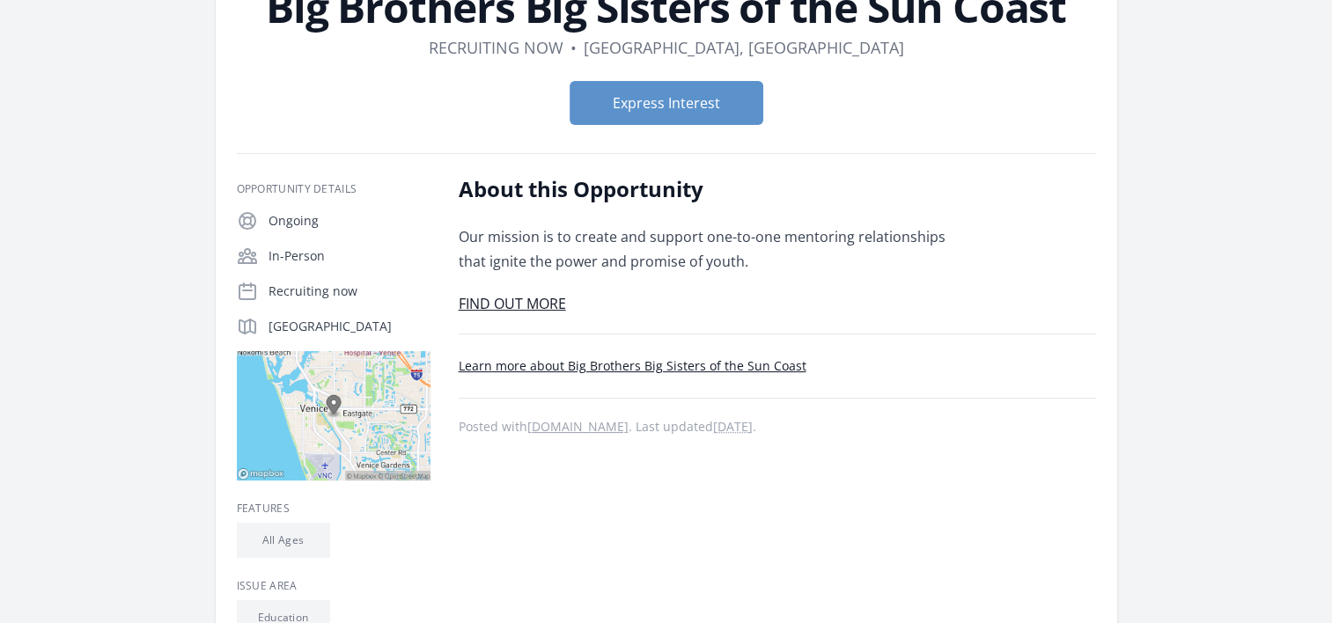
scroll to position [176, 0]
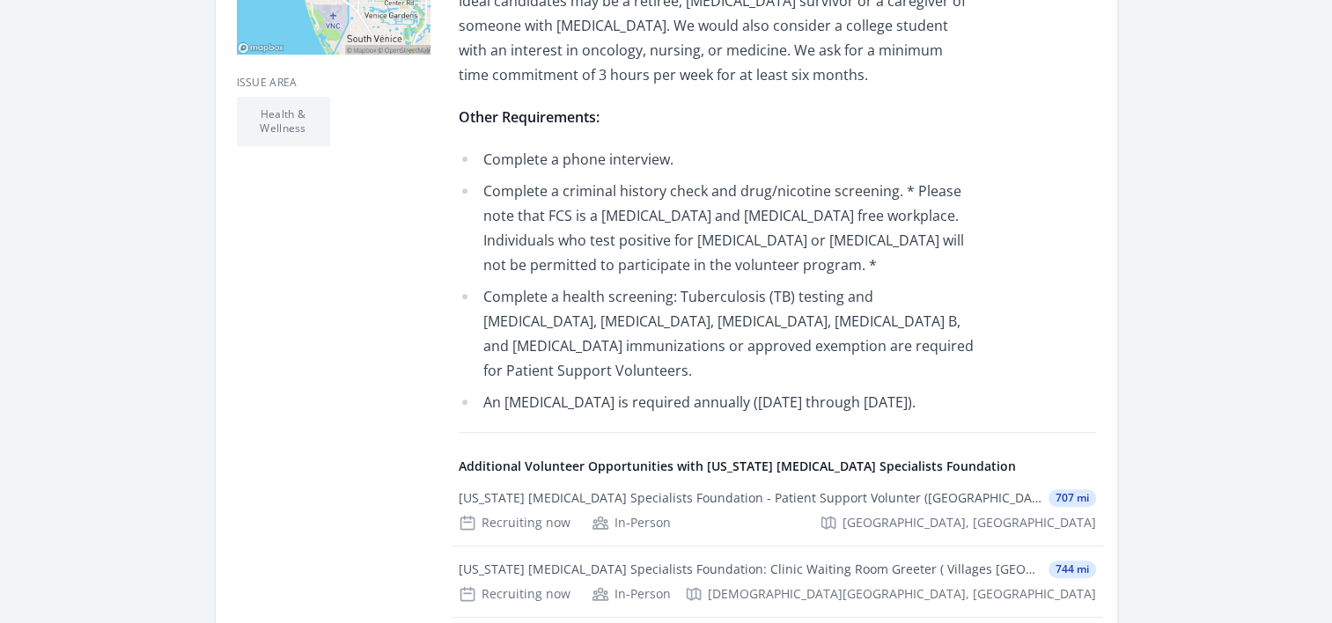
scroll to position [704, 0]
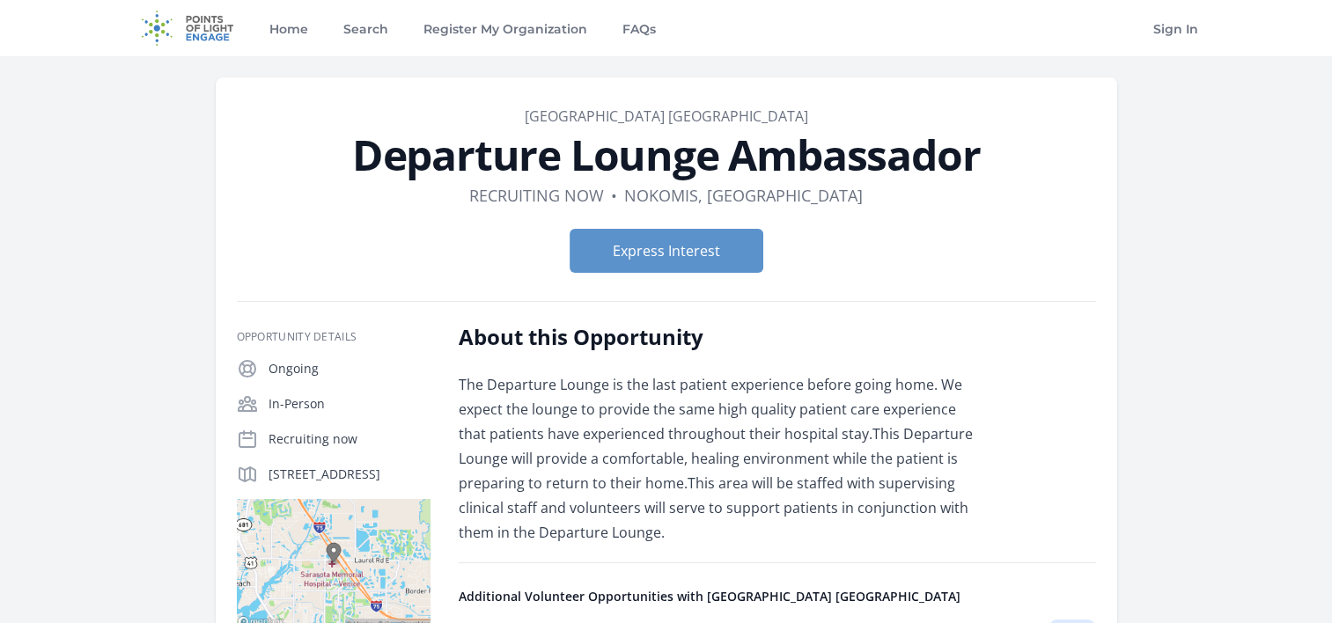
scroll to position [176, 0]
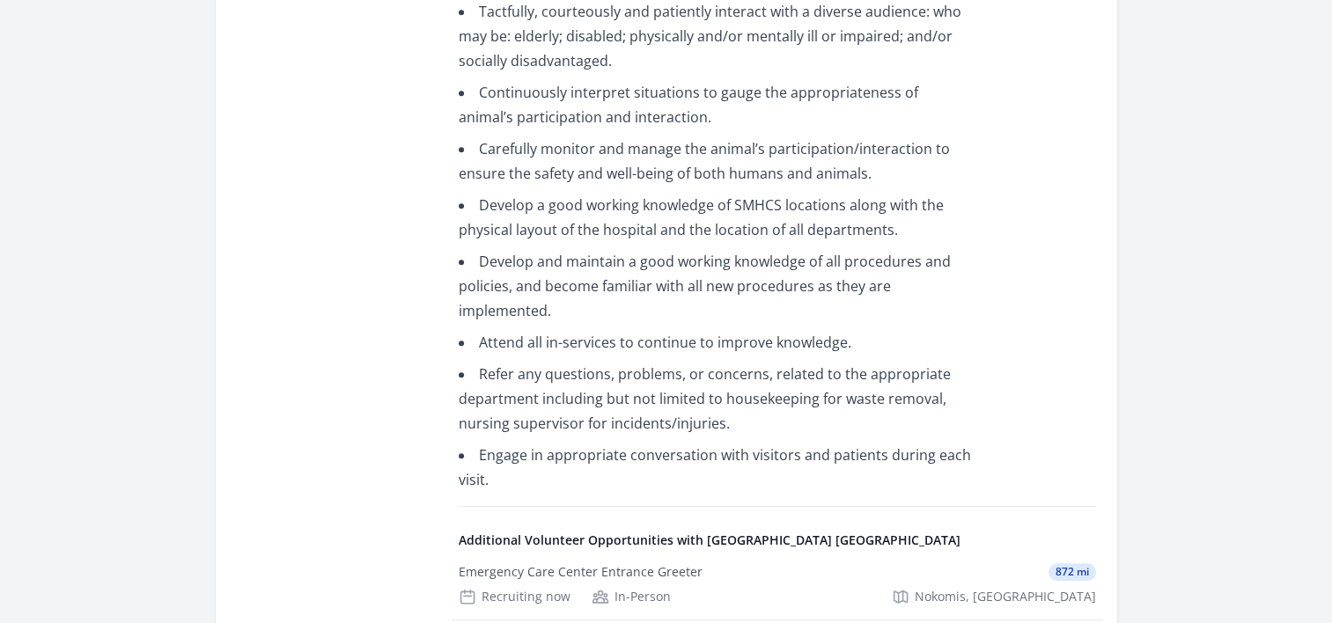
scroll to position [1057, 0]
